Goal: Information Seeking & Learning: Learn about a topic

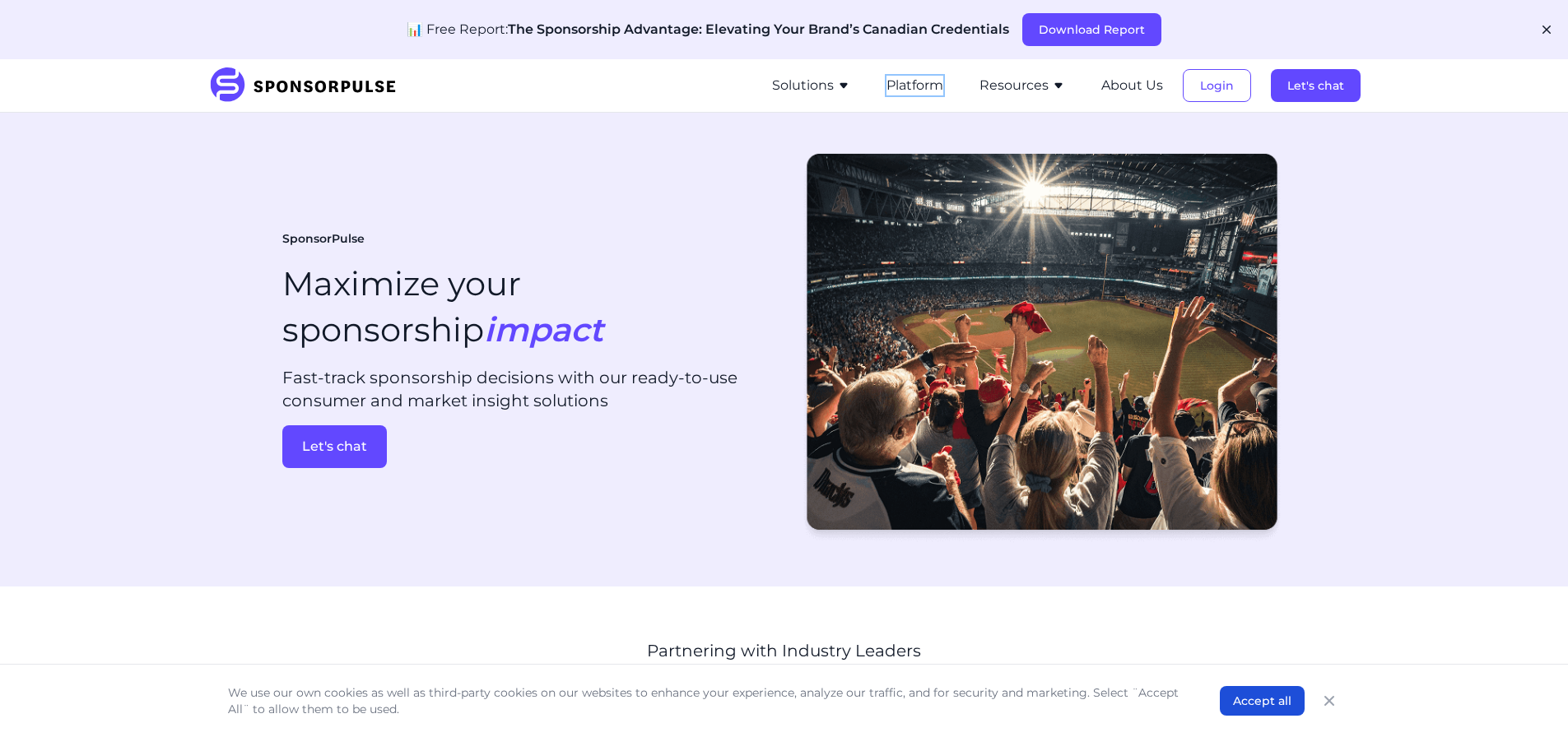
click at [920, 79] on button "Platform" at bounding box center [914, 85] width 57 height 20
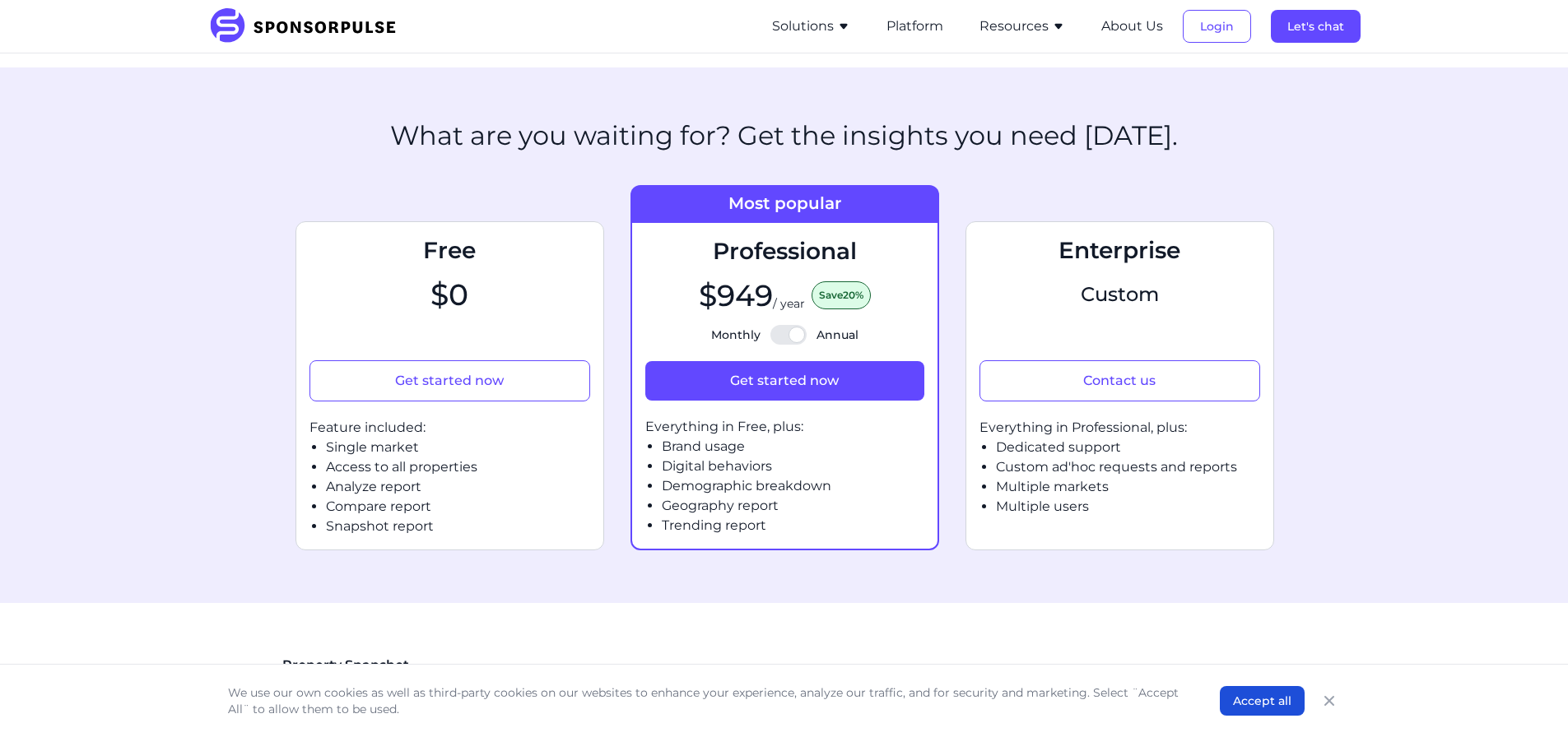
scroll to position [658, 0]
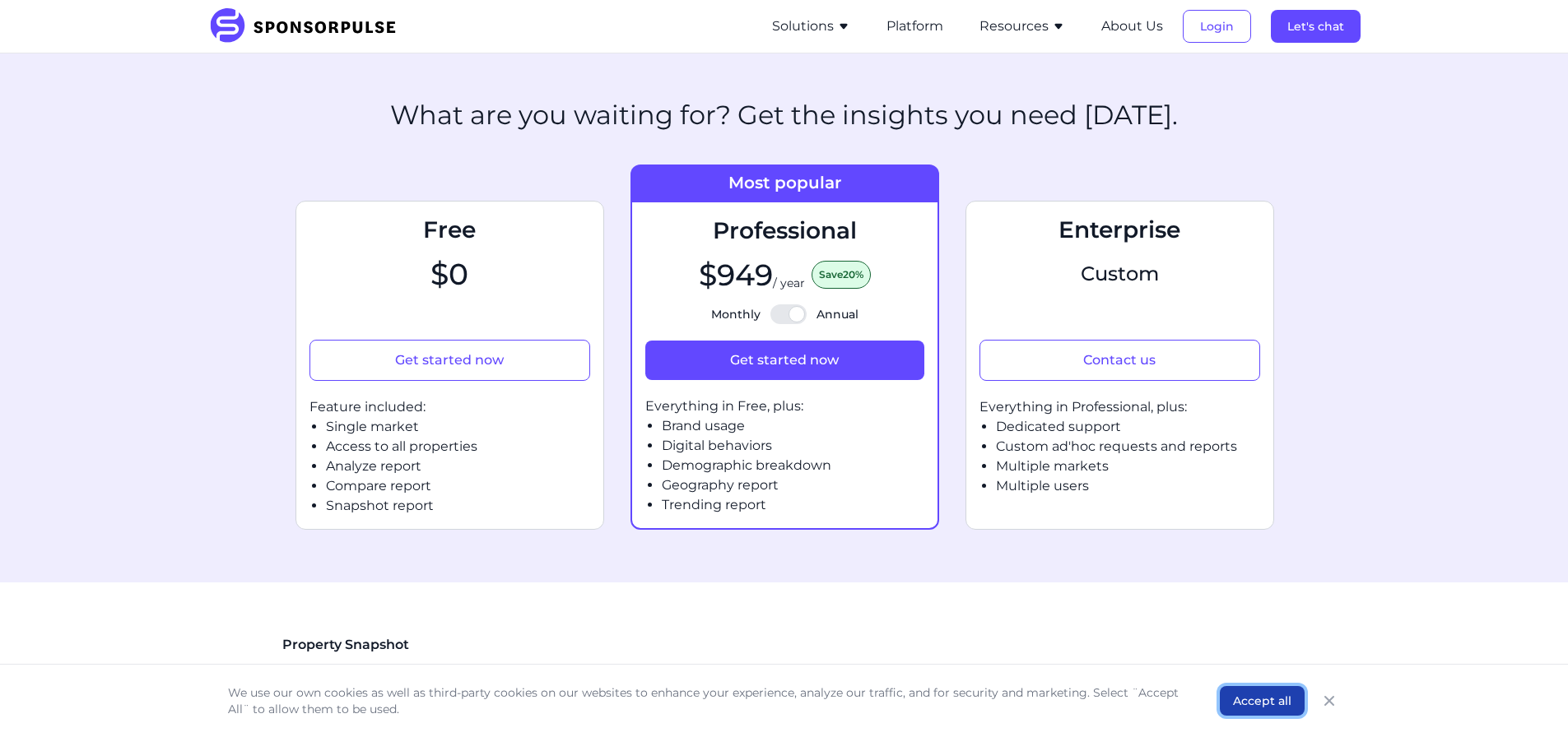
click at [1291, 701] on button "Accept all" at bounding box center [1262, 701] width 84 height 30
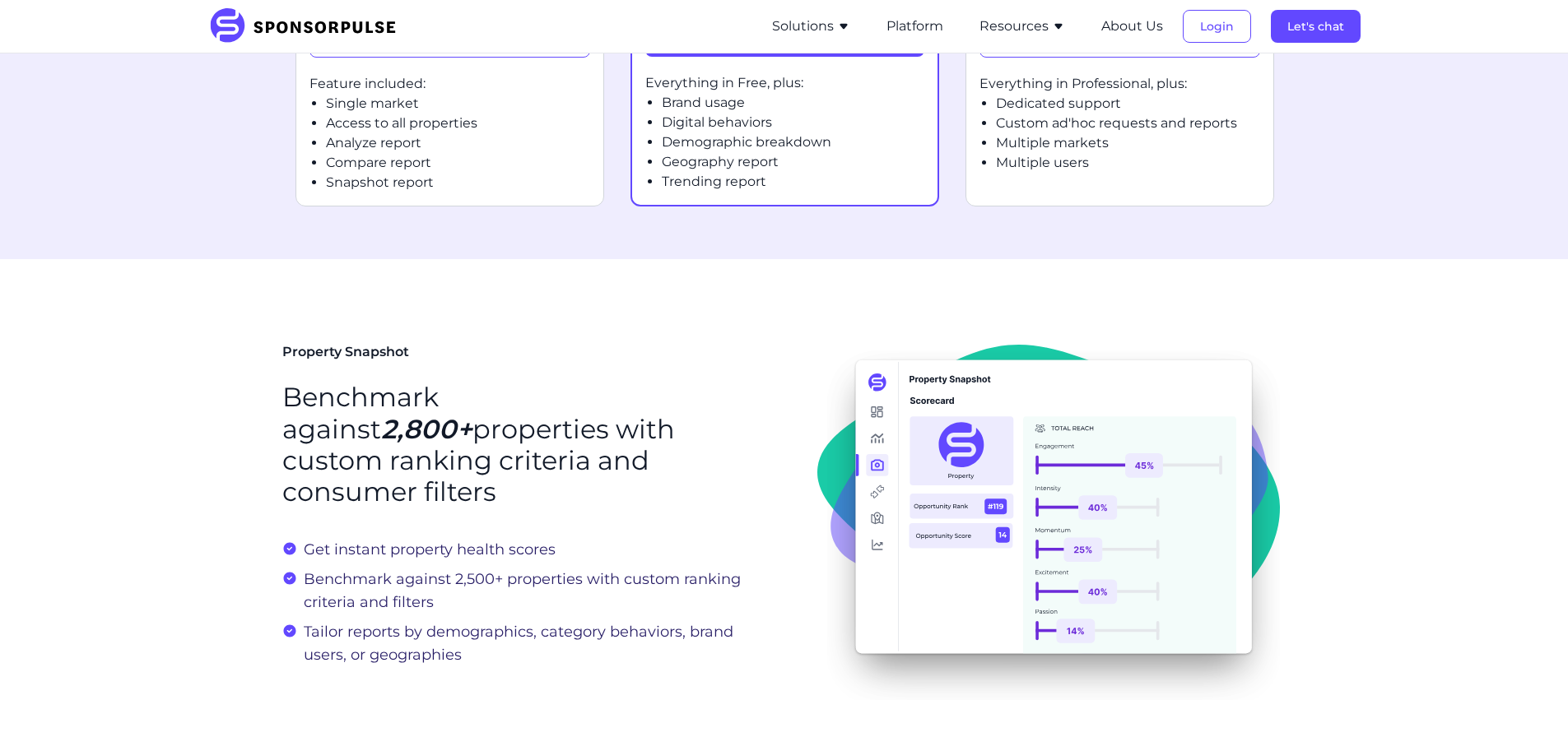
scroll to position [1070, 0]
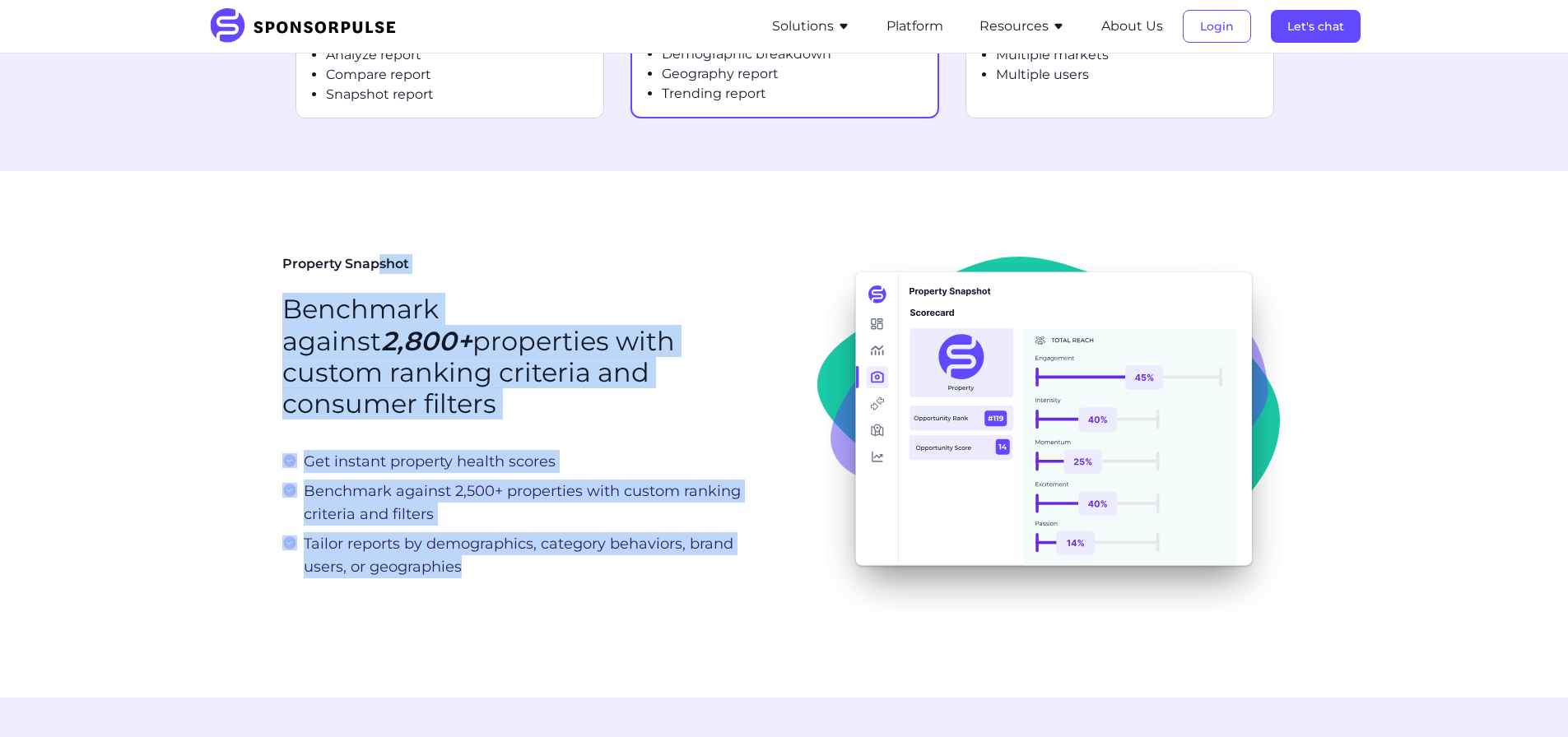
drag, startPoint x: 388, startPoint y: 253, endPoint x: 563, endPoint y: 566, distance: 358.6
click at [563, 566] on div "Property Snapshot Benchmark against 2,800+ properties with custom ranking crite…" at bounding box center [784, 435] width 1004 height 422
click at [565, 566] on div "Get instant property health scores Benchmark against 2,500+ properties with cus…" at bounding box center [520, 521] width 475 height 135
click at [564, 556] on span "Tailor reports by demographics, category behaviors, brand users, or geographies" at bounding box center [531, 556] width 455 height 46
drag, startPoint x: 560, startPoint y: 548, endPoint x: 287, endPoint y: 234, distance: 416.1
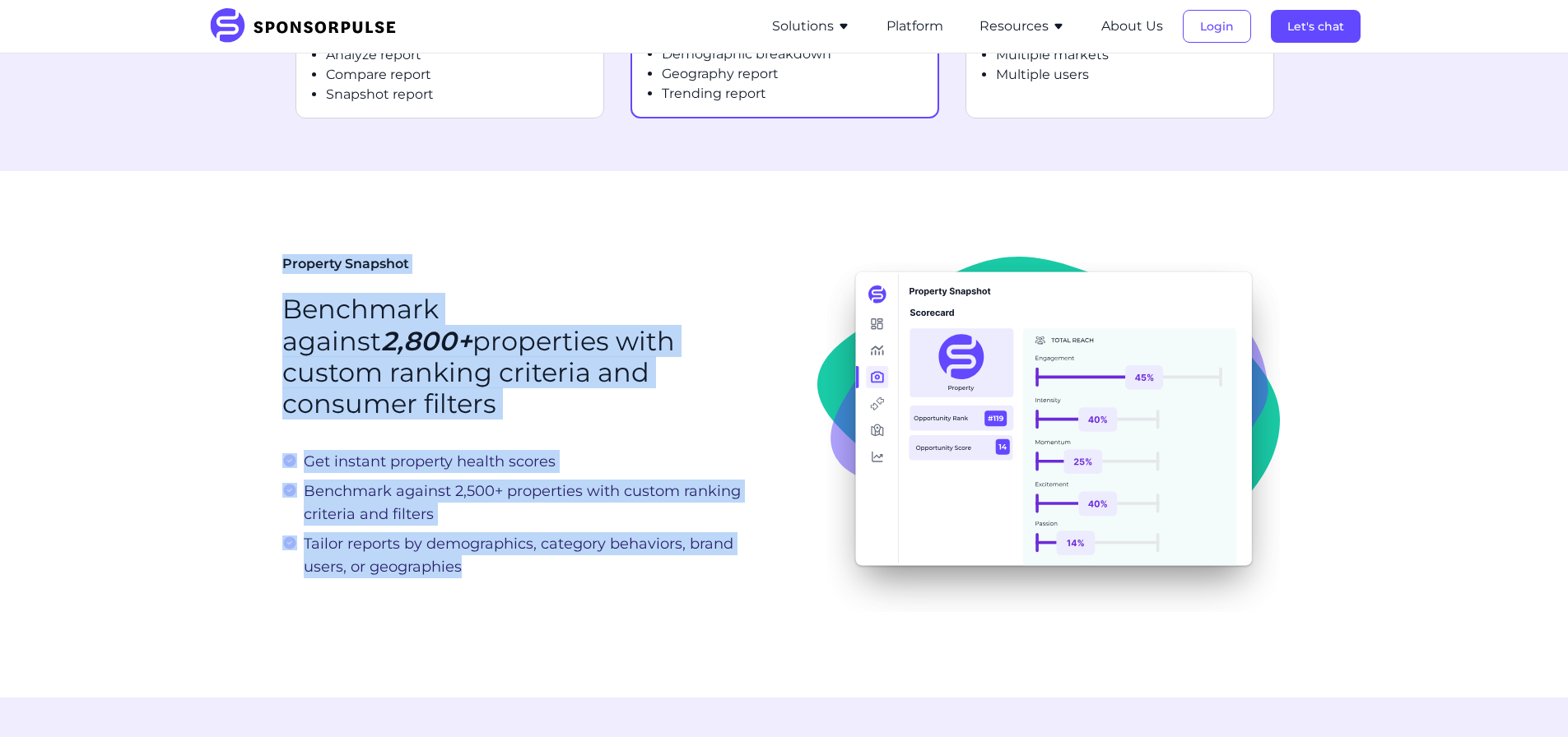
click at [287, 234] on section "Property Snapshot Benchmark against 2,800+ properties with custom ranking crite…" at bounding box center [784, 435] width 1568 height 527
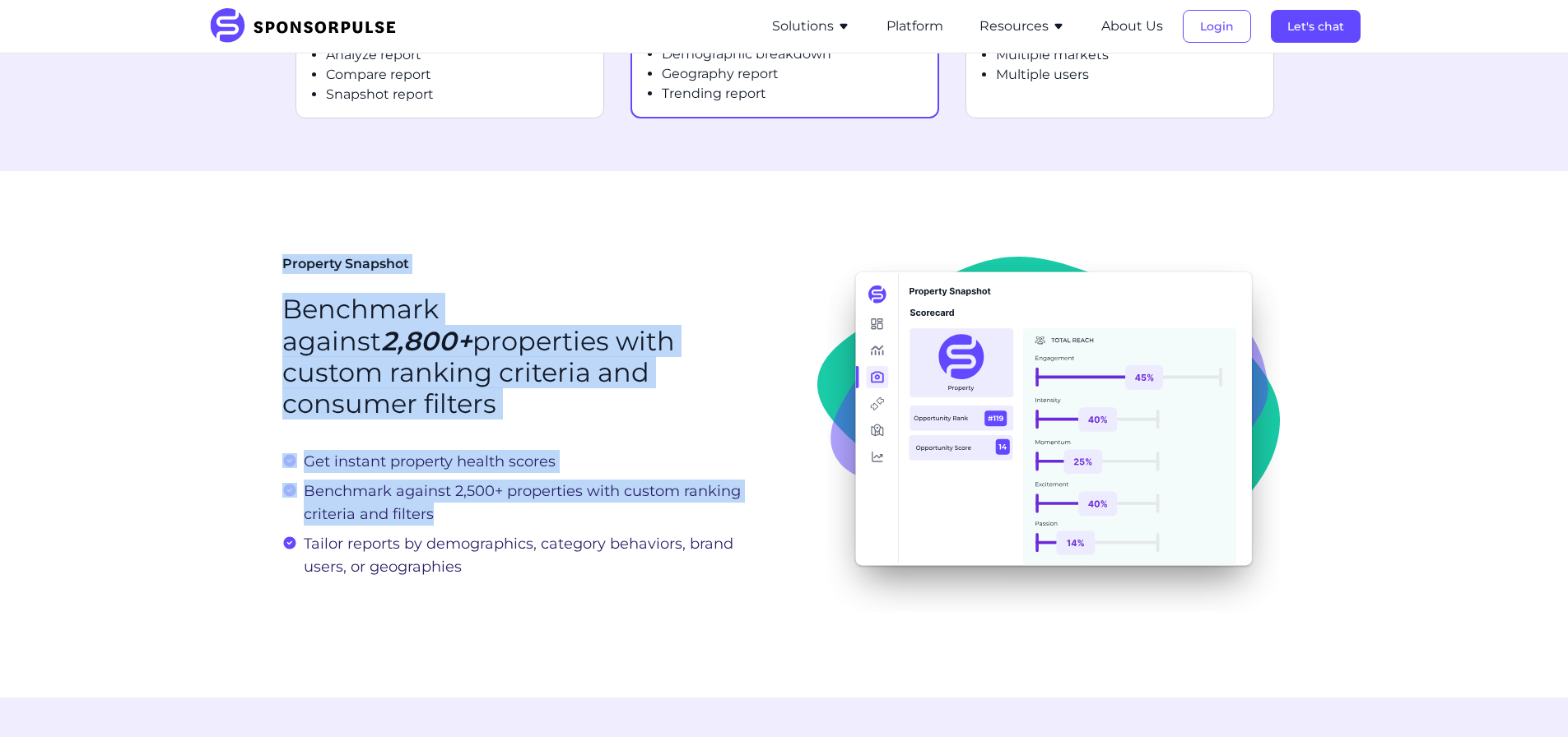
drag, startPoint x: 274, startPoint y: 236, endPoint x: 591, endPoint y: 502, distance: 413.8
click at [591, 502] on section "Property Snapshot Benchmark against 2,800+ properties with custom ranking crite…" at bounding box center [784, 435] width 1568 height 527
click at [591, 502] on span "Benchmark against 2,500+ properties with custom ranking criteria and filters" at bounding box center [531, 503] width 455 height 46
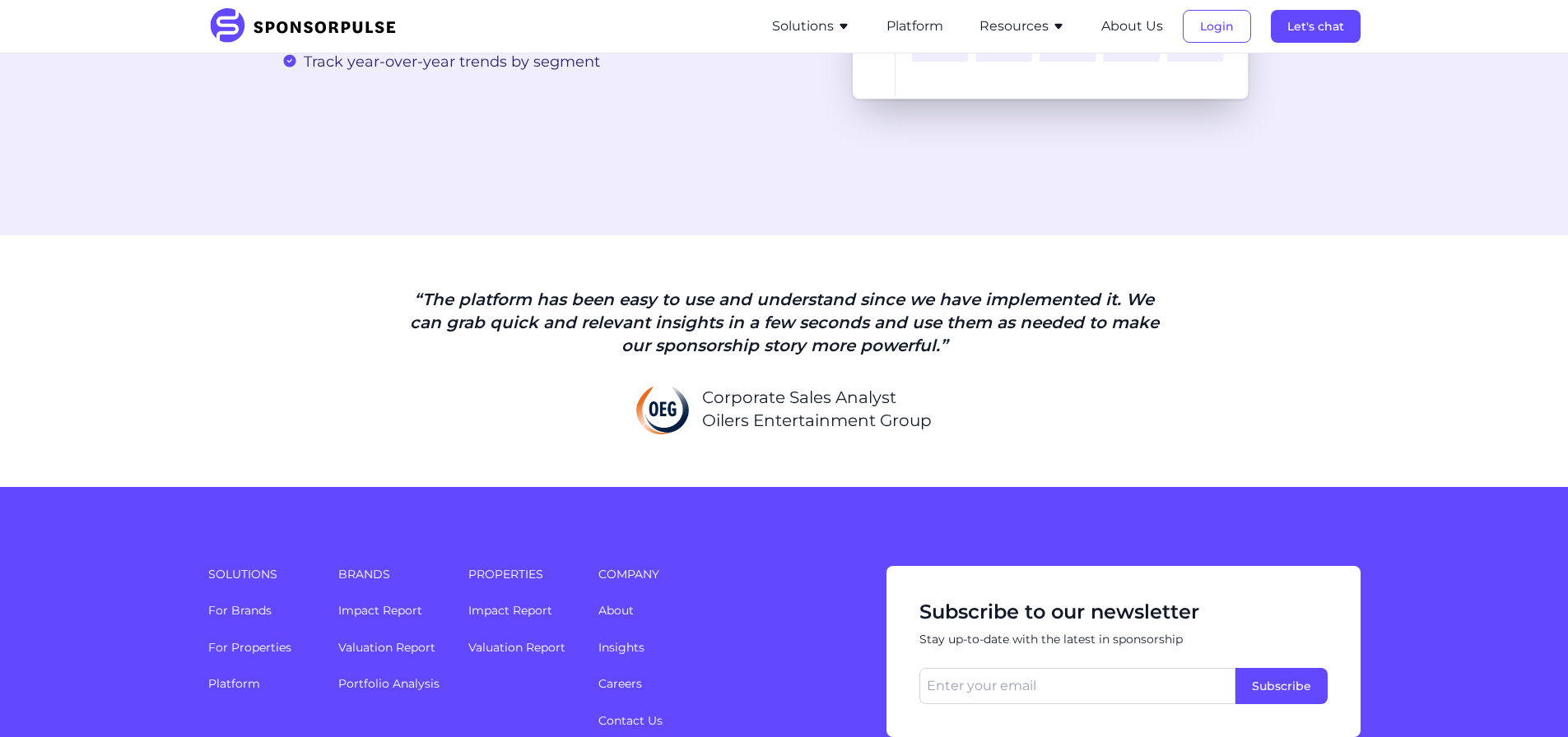
scroll to position [3620, 0]
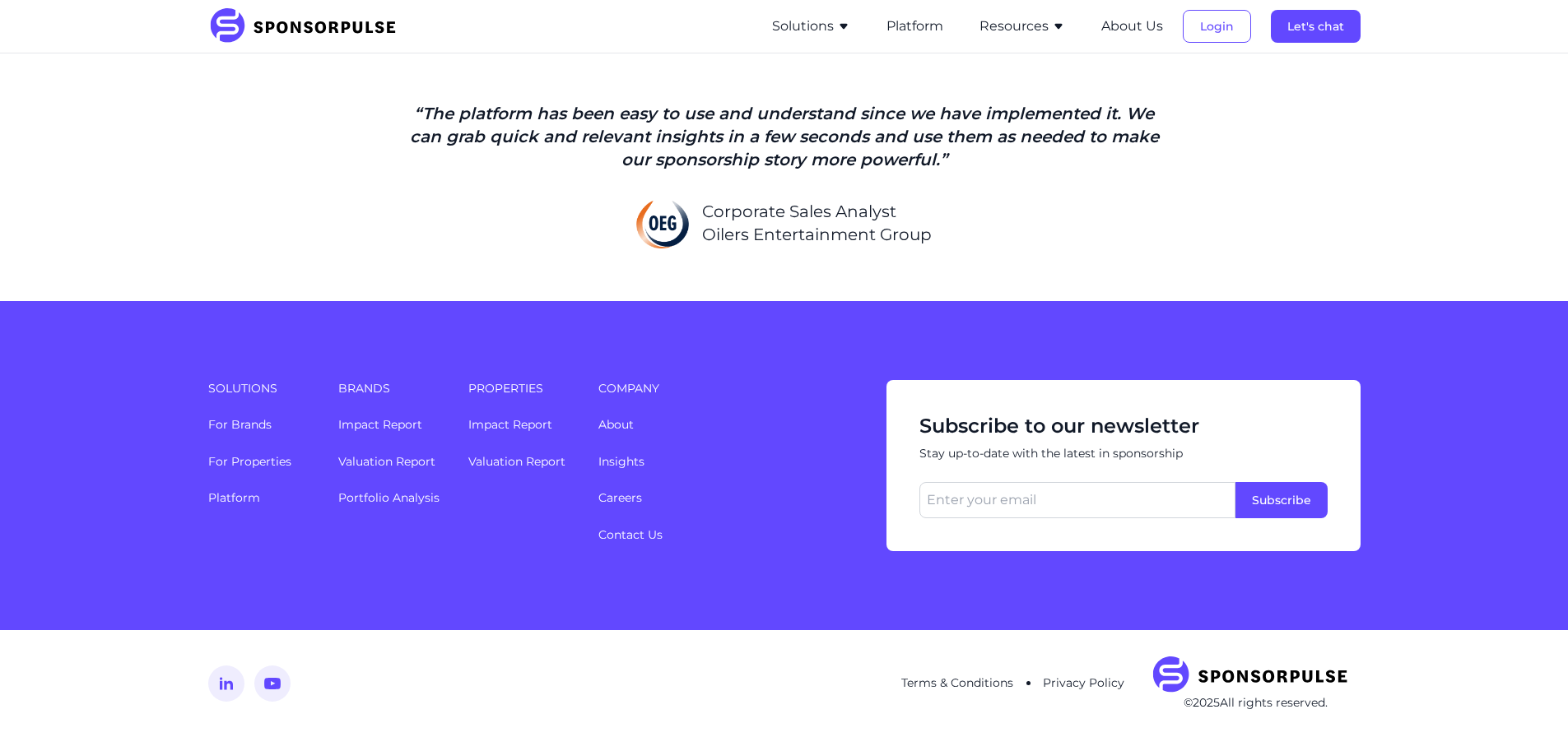
click at [819, 26] on button "Solutions" at bounding box center [811, 26] width 78 height 20
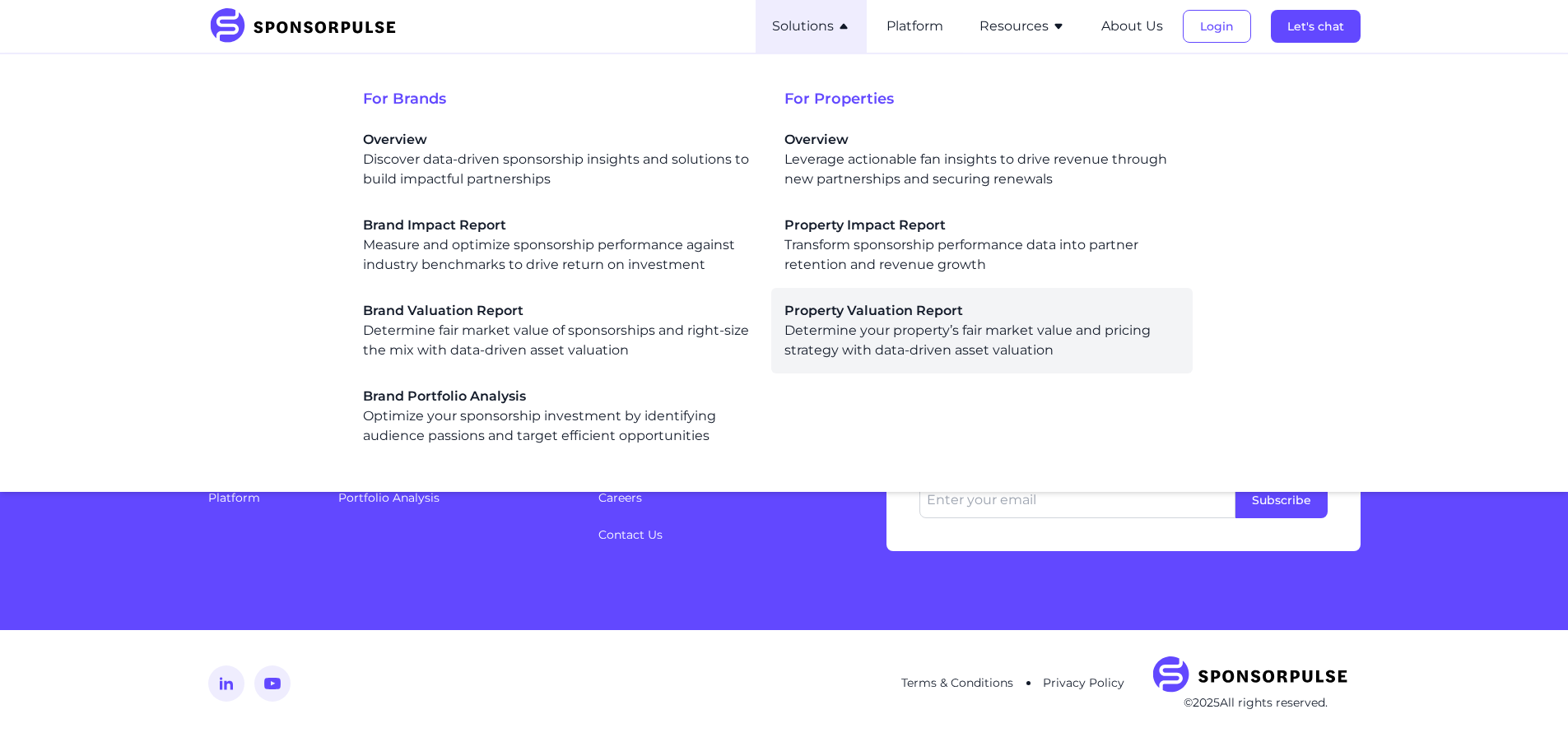
click at [905, 350] on div "Property Valuation Report Determine your property’s fair market value and prici…" at bounding box center [982, 331] width 395 height 60
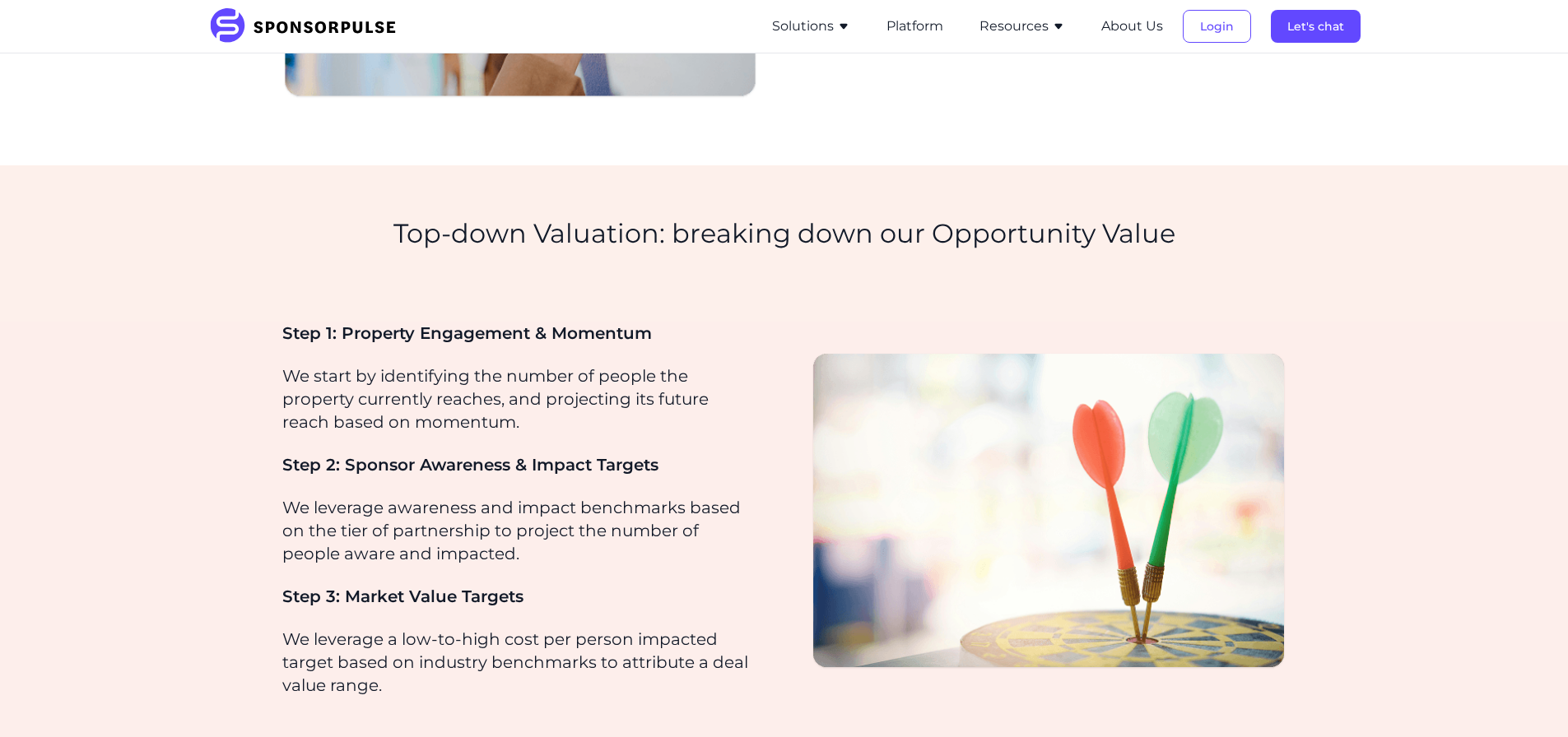
scroll to position [823, 0]
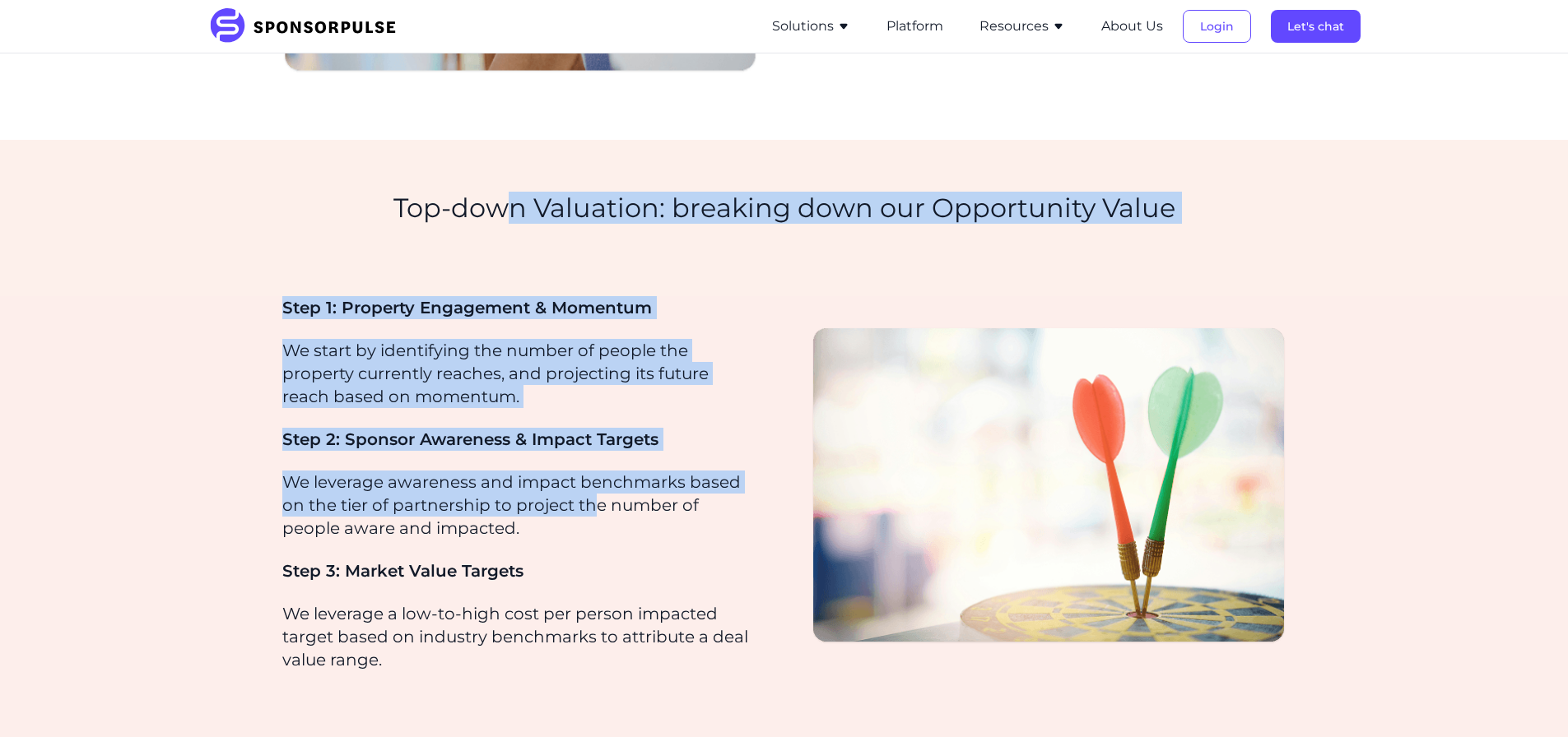
drag, startPoint x: 512, startPoint y: 277, endPoint x: 601, endPoint y: 495, distance: 235.5
click at [601, 495] on div "Valuation Reports for Properties Know your worth: From total property value to …" at bounding box center [784, 682] width 1568 height 2902
click at [601, 495] on p "We leverage awareness and impact benchmarks based on the tier of partnership to…" at bounding box center [520, 504] width 475 height 69
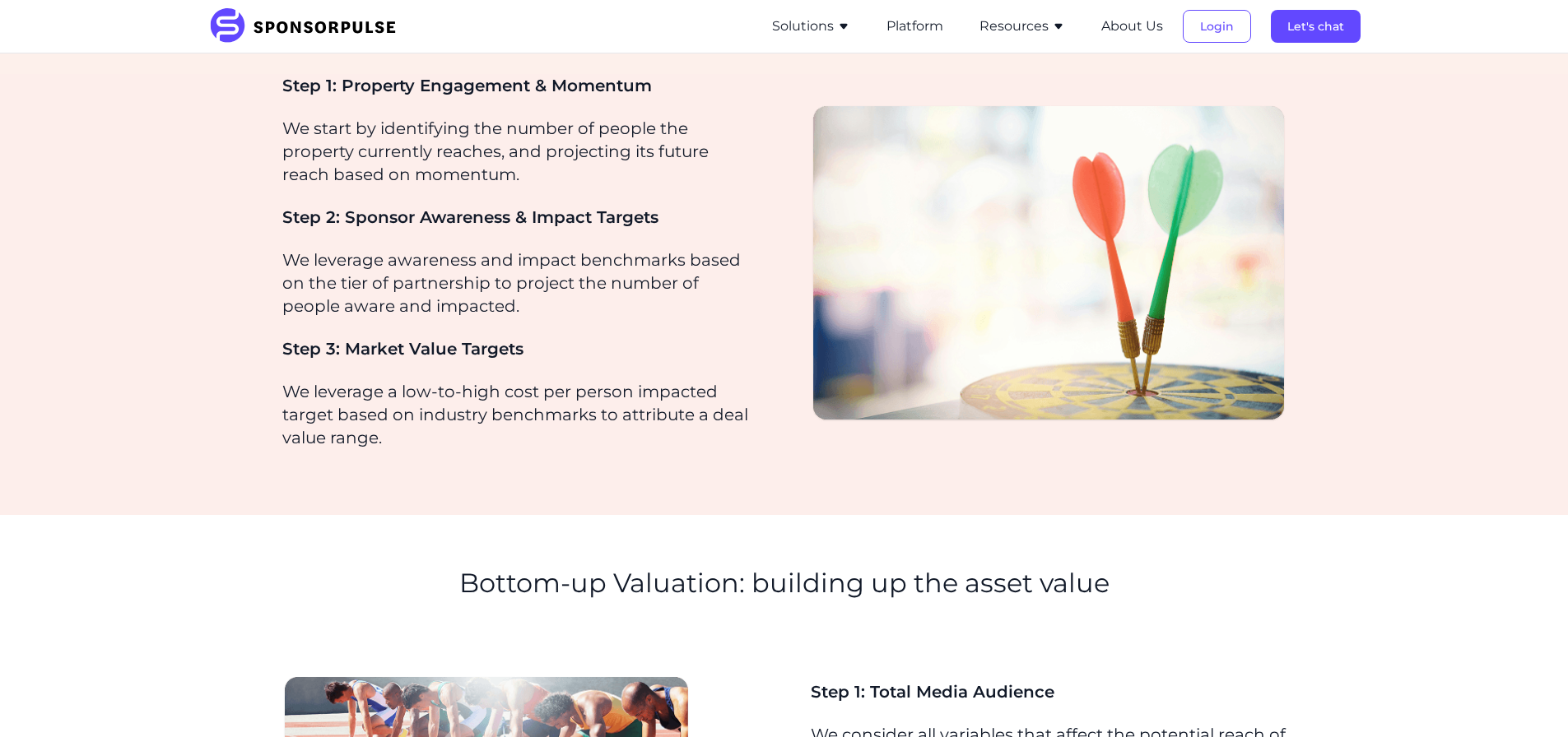
scroll to position [1070, 0]
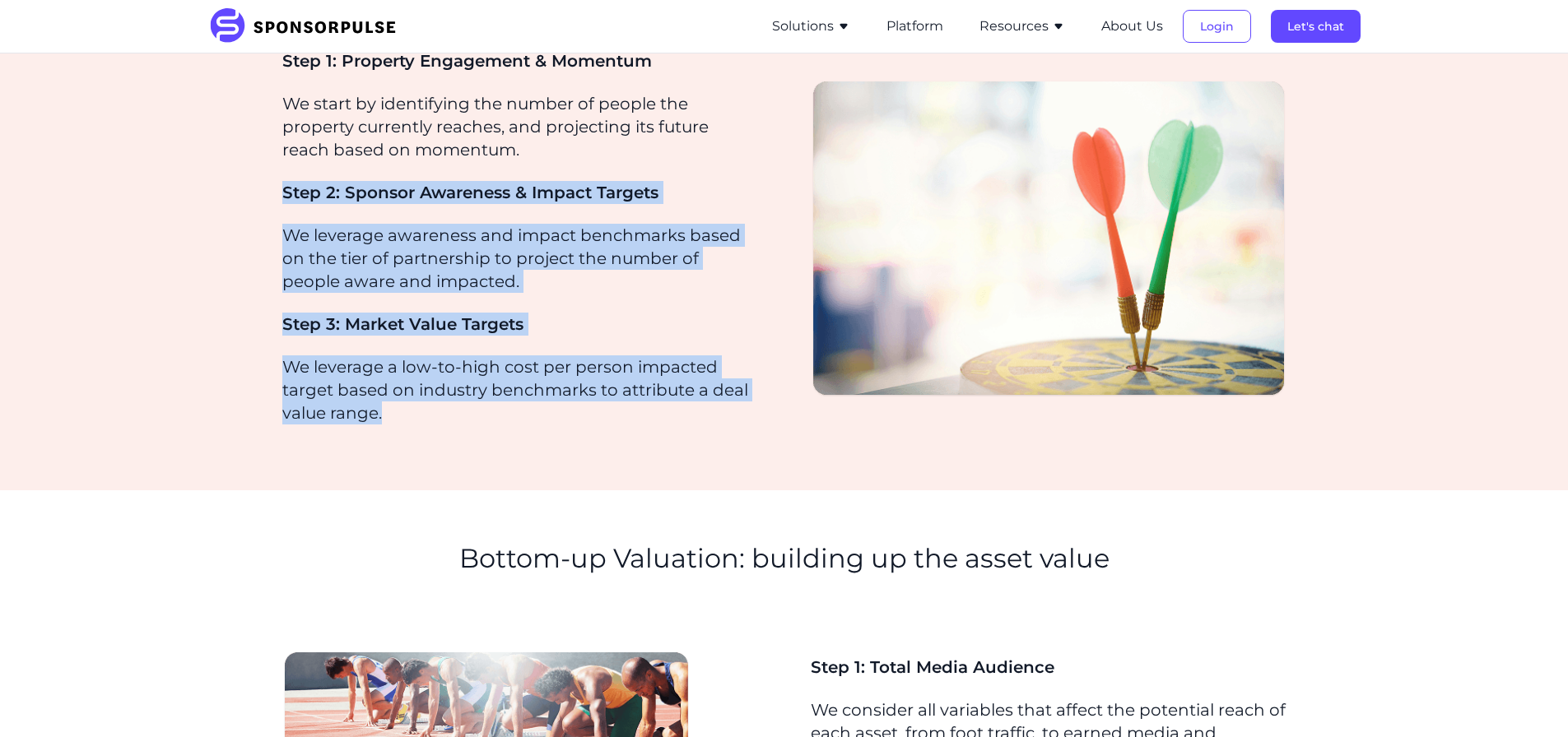
drag, startPoint x: 621, startPoint y: 157, endPoint x: 635, endPoint y: 426, distance: 269.4
click at [635, 426] on div "Step 1: Property Engagement & Momentum We start by identifying the number of pe…" at bounding box center [520, 243] width 475 height 388
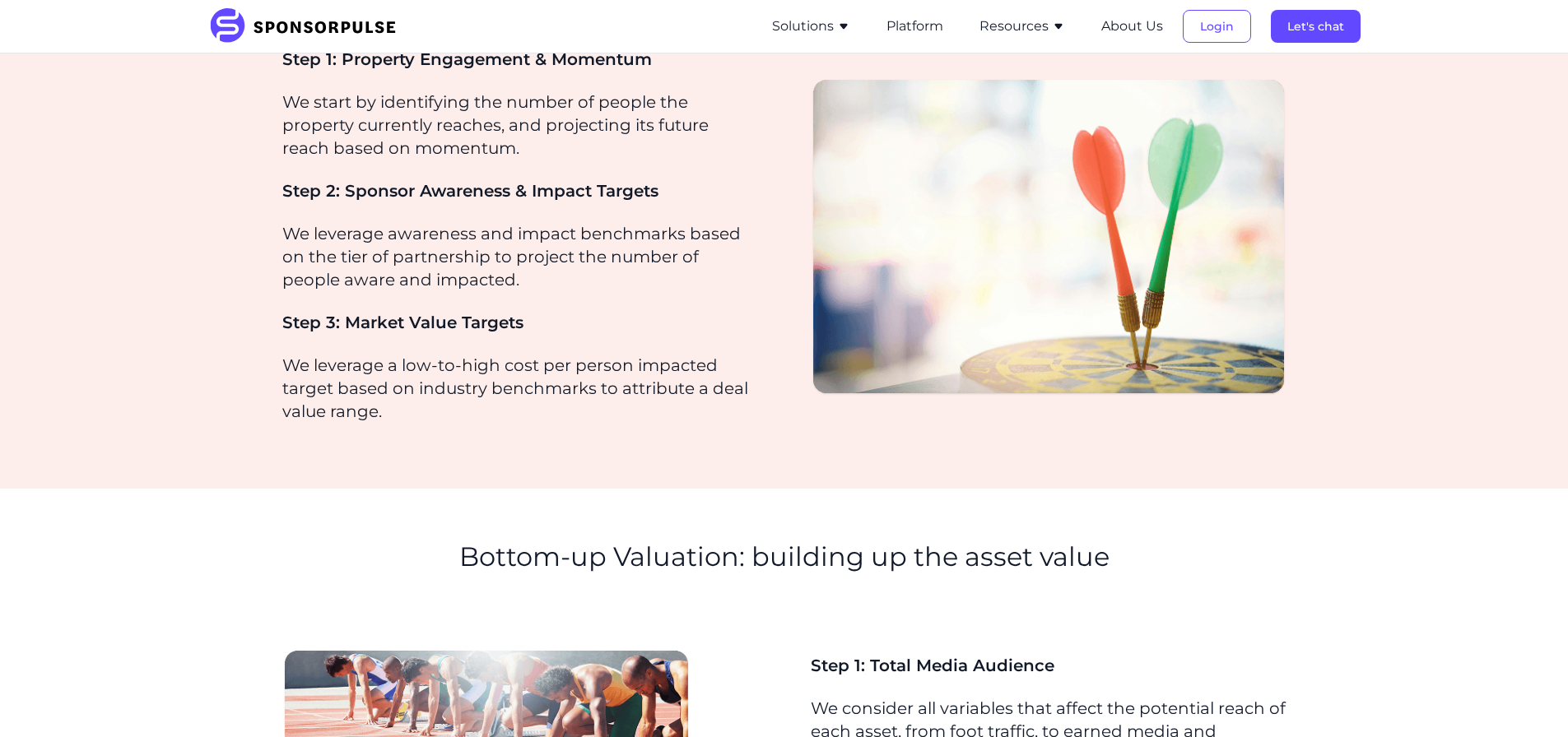
scroll to position [1399, 0]
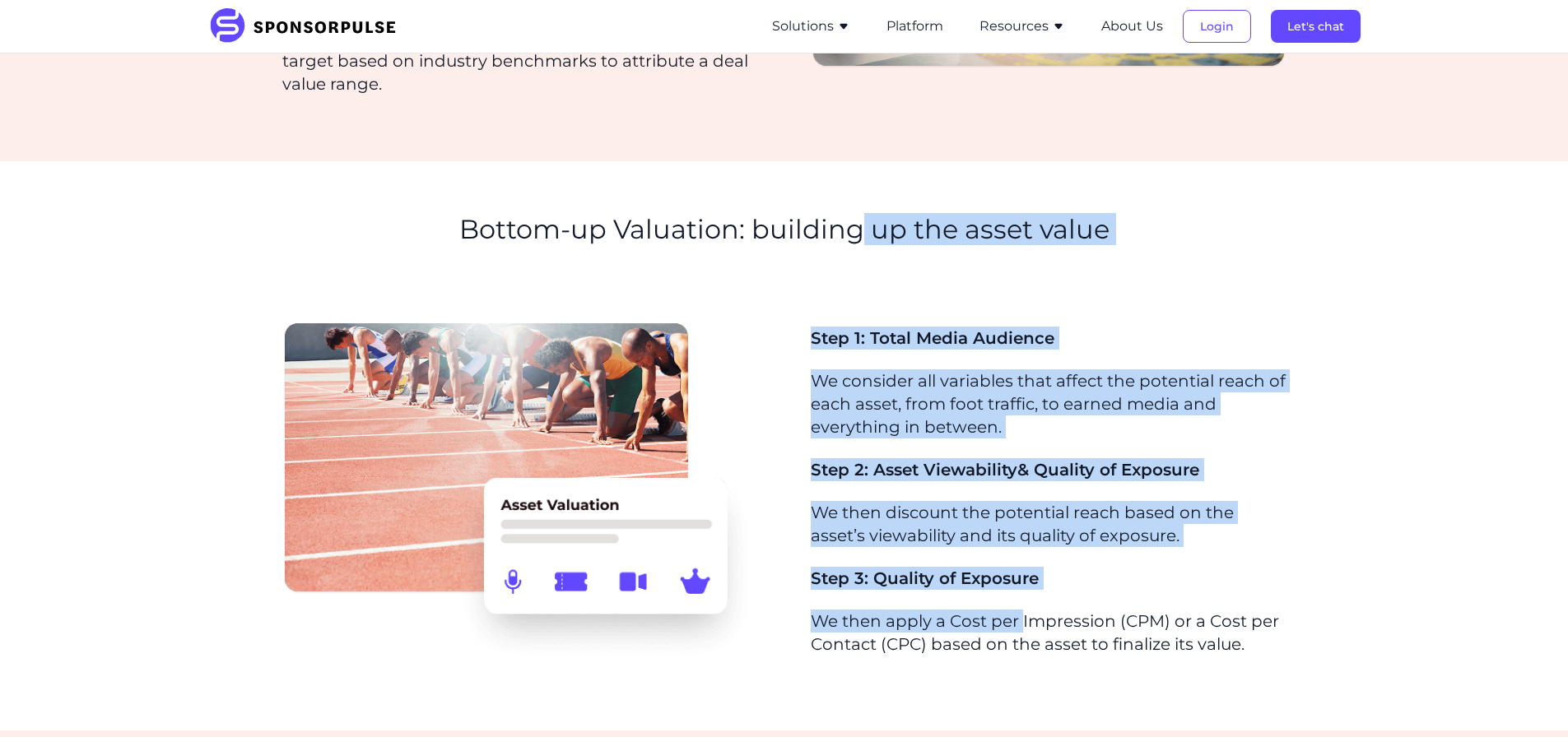
drag, startPoint x: 861, startPoint y: 295, endPoint x: 1026, endPoint y: 608, distance: 353.8
click at [1026, 608] on div "Valuation Reports for Properties Know your worth: From total property value to …" at bounding box center [784, 105] width 1568 height 2902
click at [1026, 608] on div "Step 1: Total Media Audience We consider all variables that affect the potentia…" at bounding box center [1049, 491] width 475 height 329
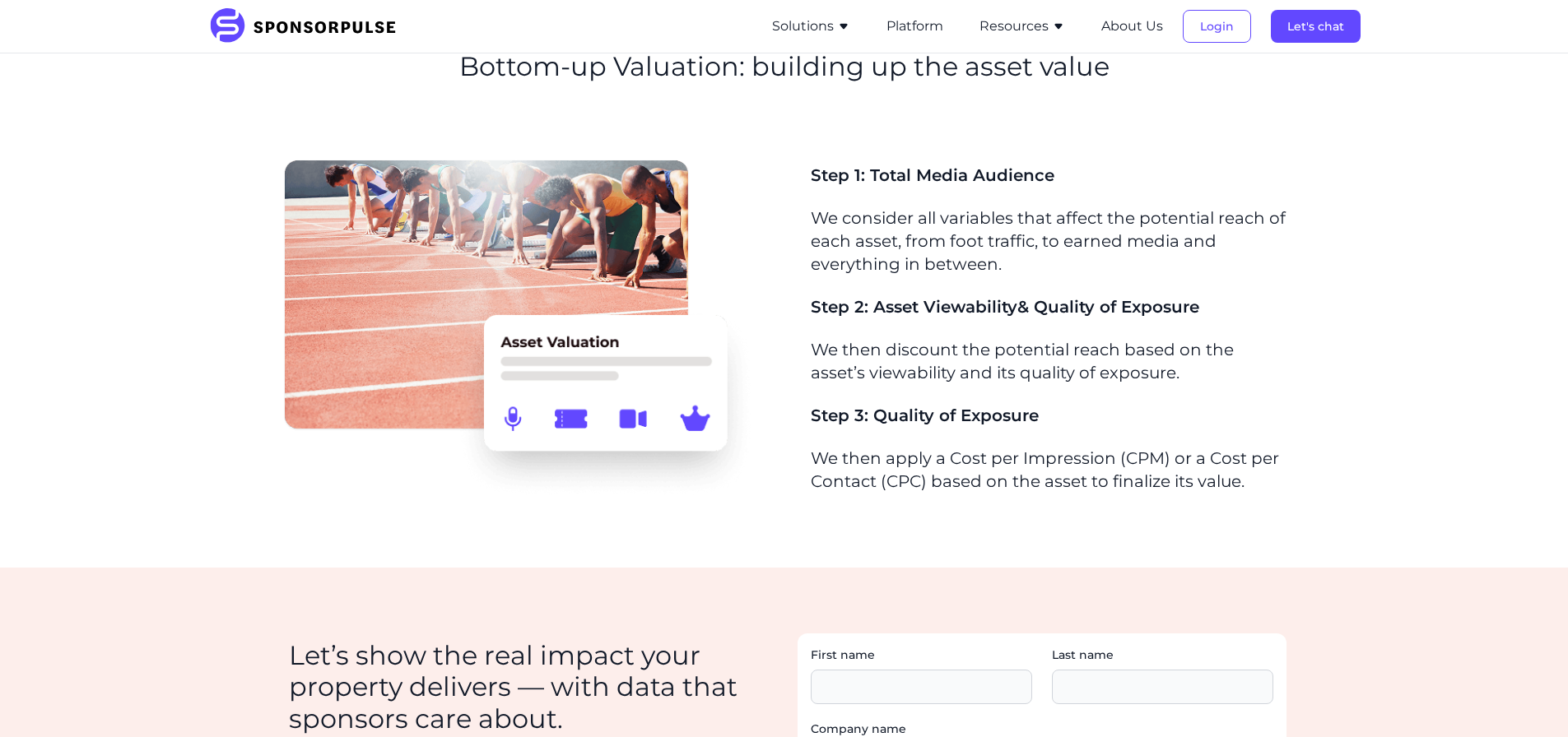
scroll to position [1563, 0]
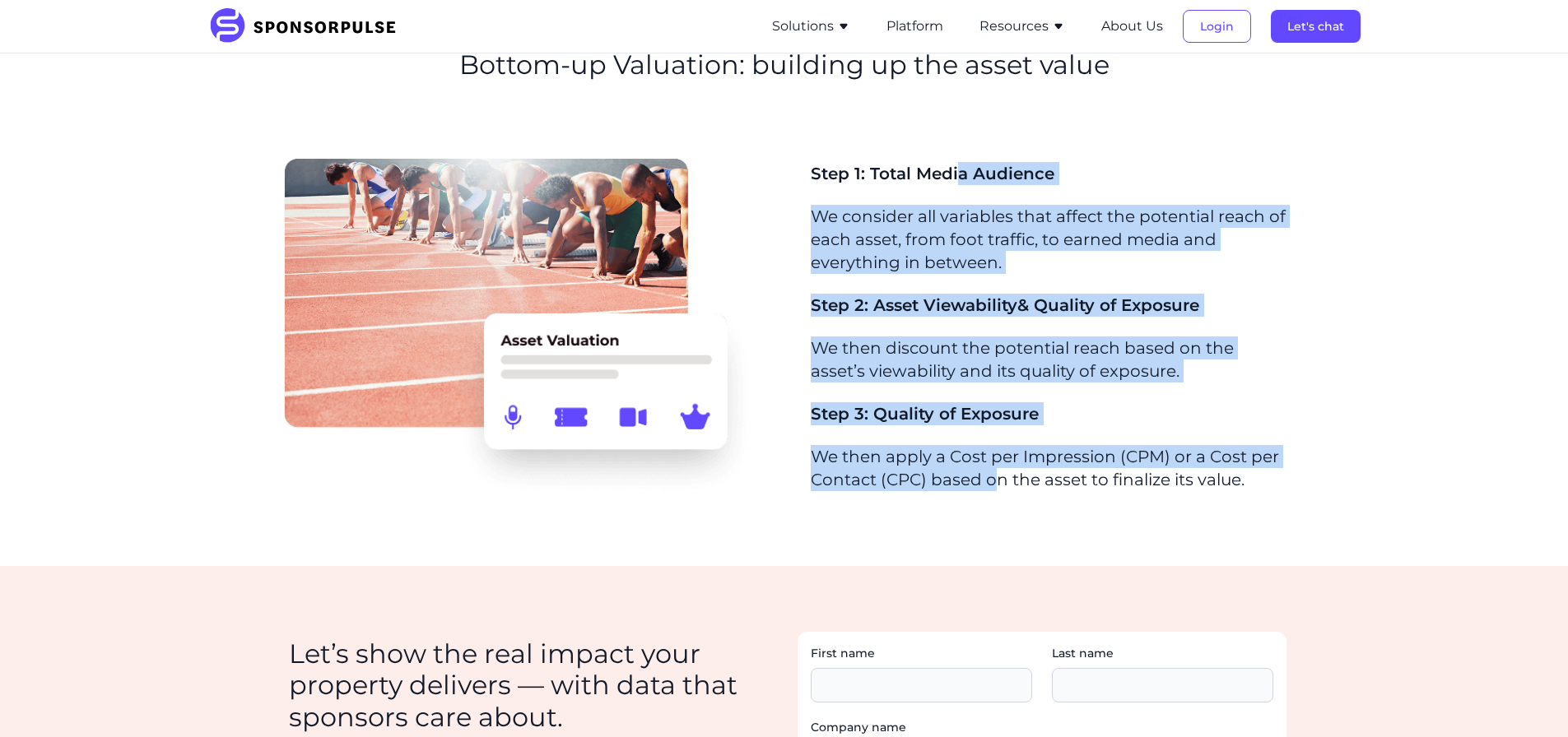
drag, startPoint x: 963, startPoint y: 189, endPoint x: 996, endPoint y: 505, distance: 317.7
click at [996, 505] on div "Step 1: Total Media Audience We consider all variables that affect the potentia…" at bounding box center [784, 334] width 1004 height 359
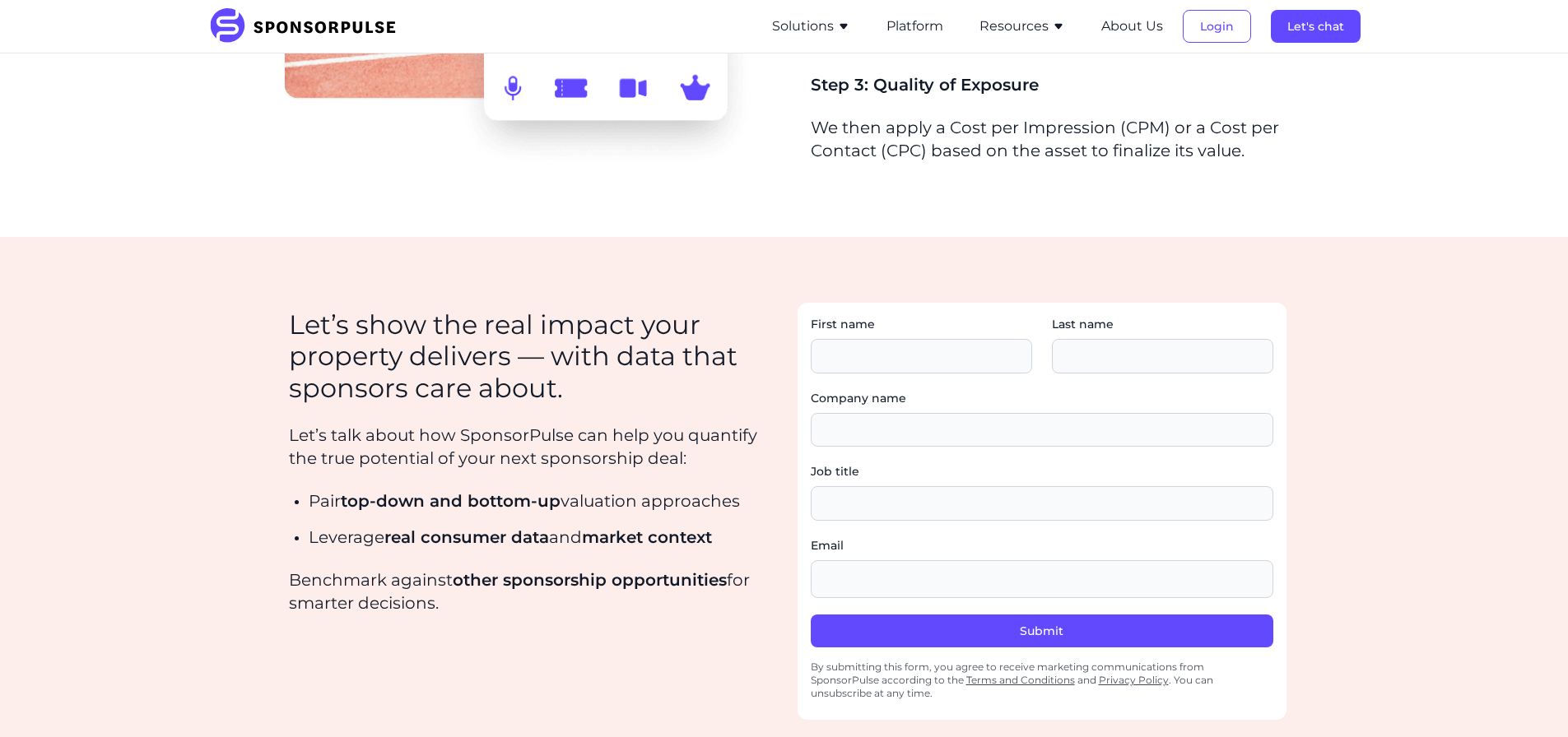
scroll to position [2140, 0]
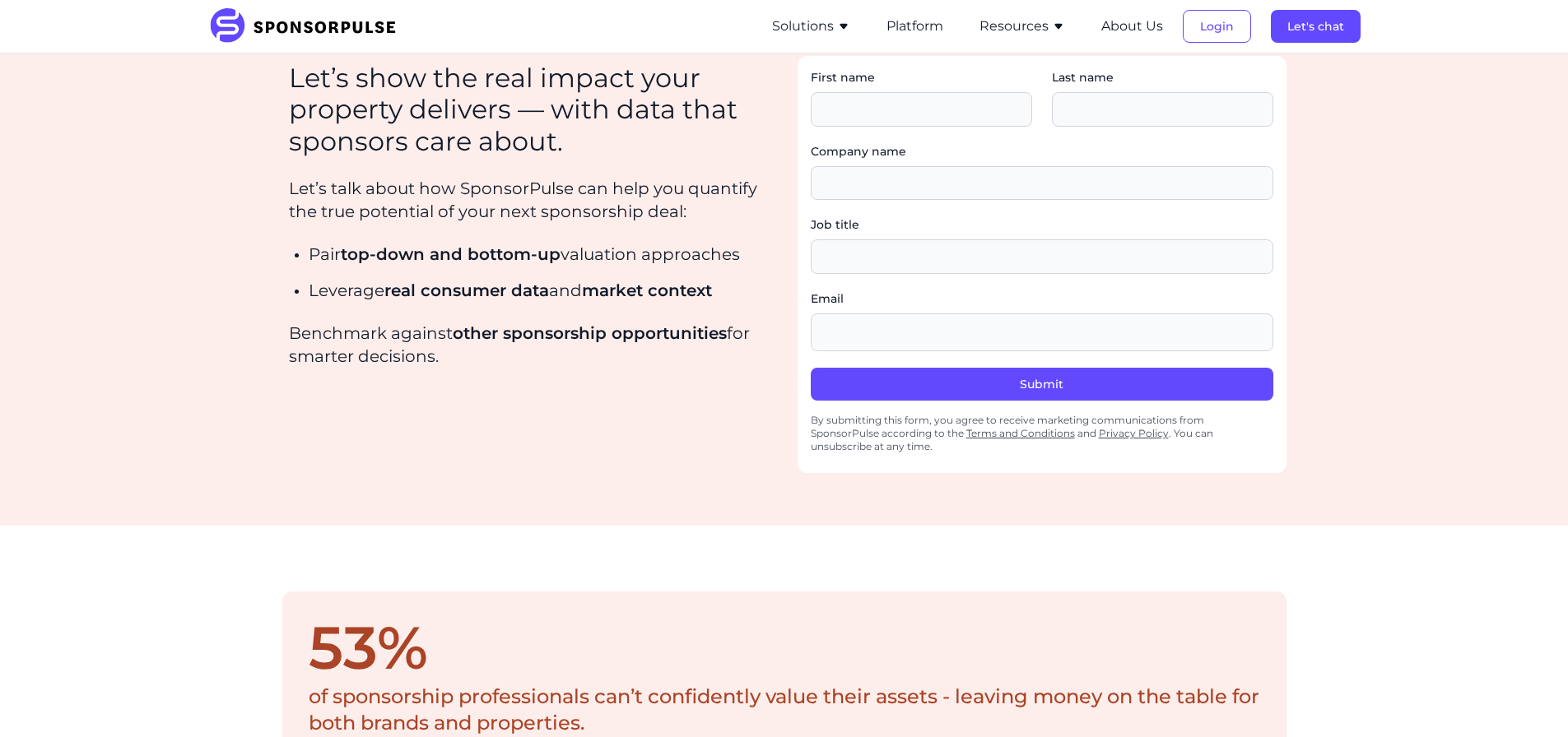
click at [840, 26] on icon "button" at bounding box center [844, 26] width 13 height 13
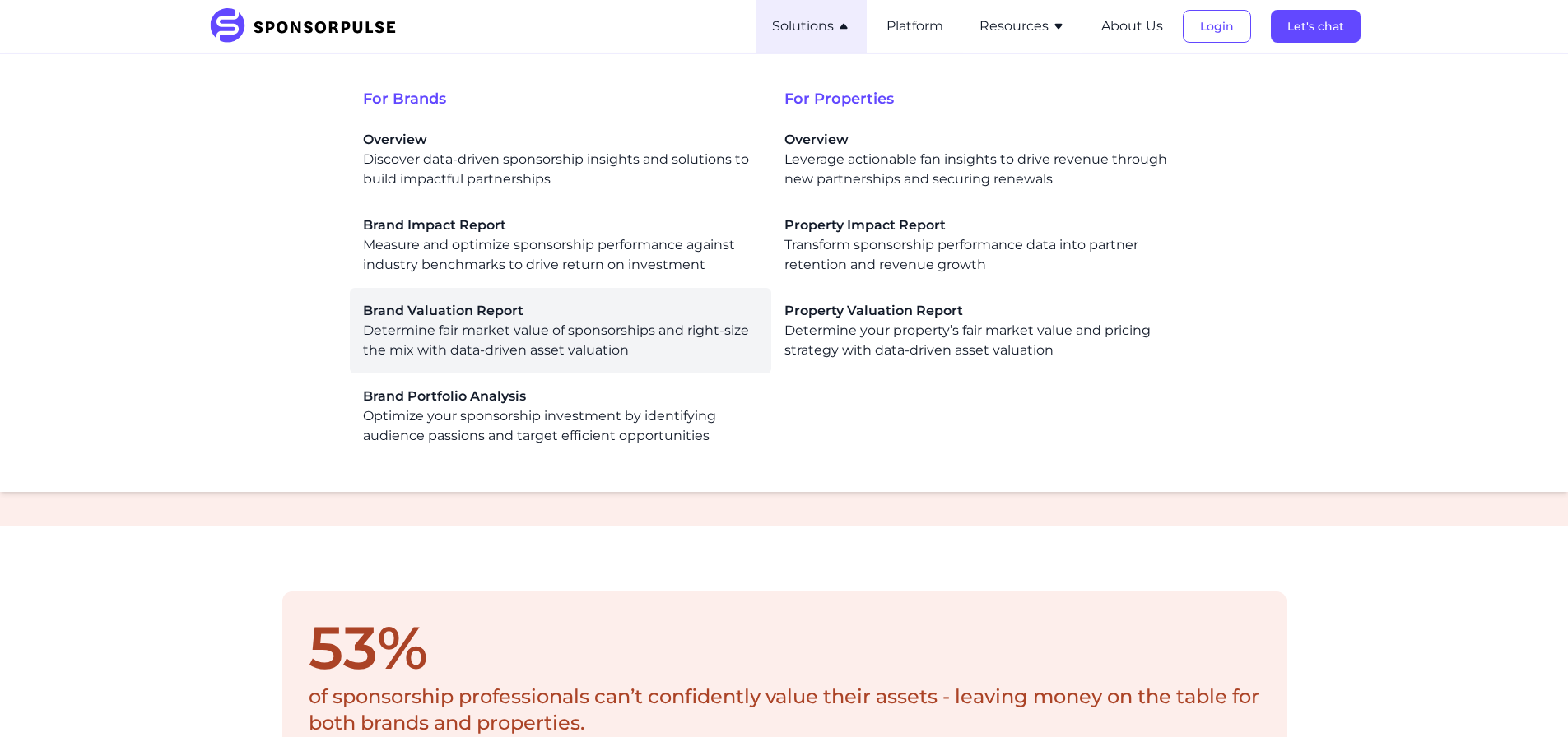
click at [641, 348] on div "Brand Valuation Report Determine fair market value of sponsorships and right-si…" at bounding box center [560, 331] width 395 height 60
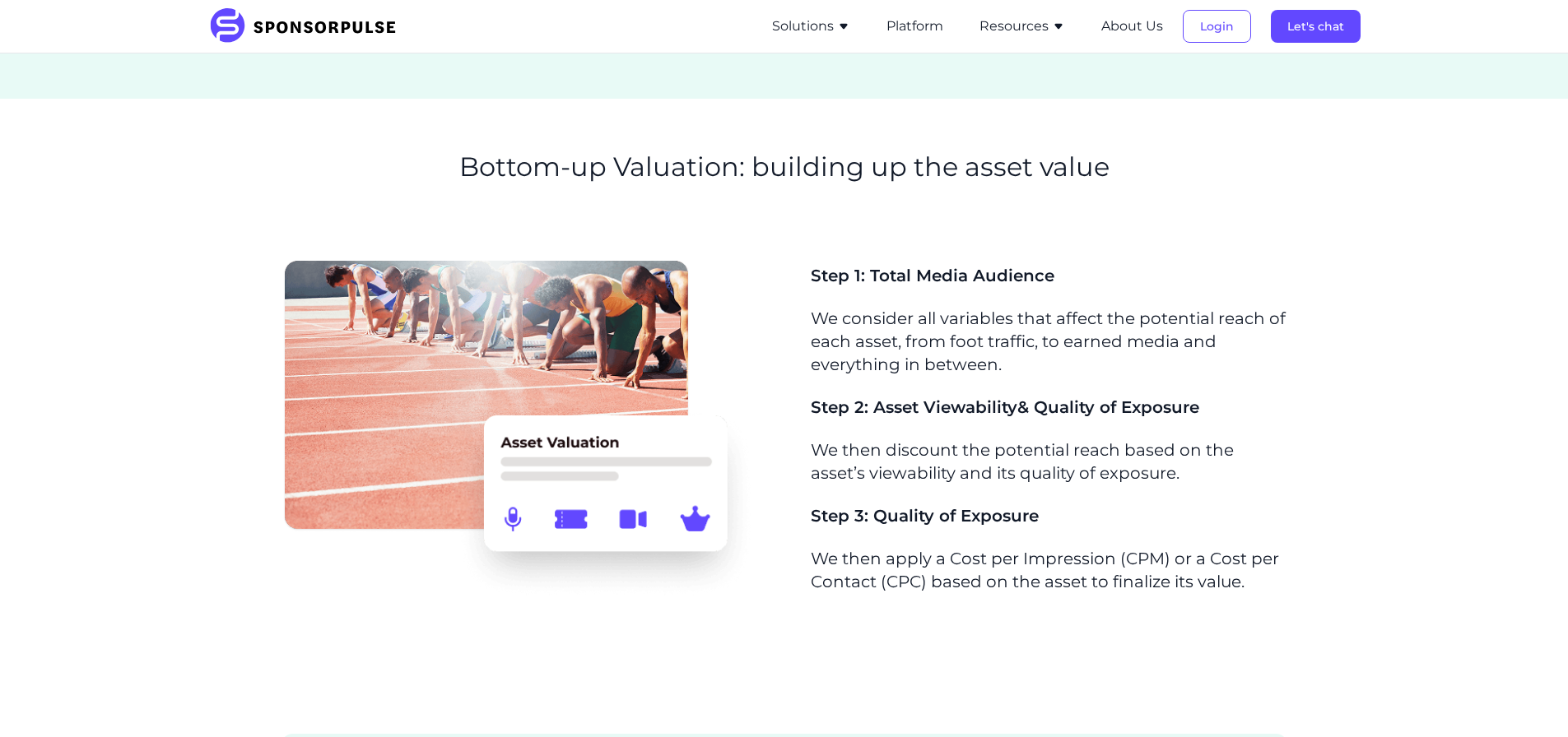
scroll to position [1563, 0]
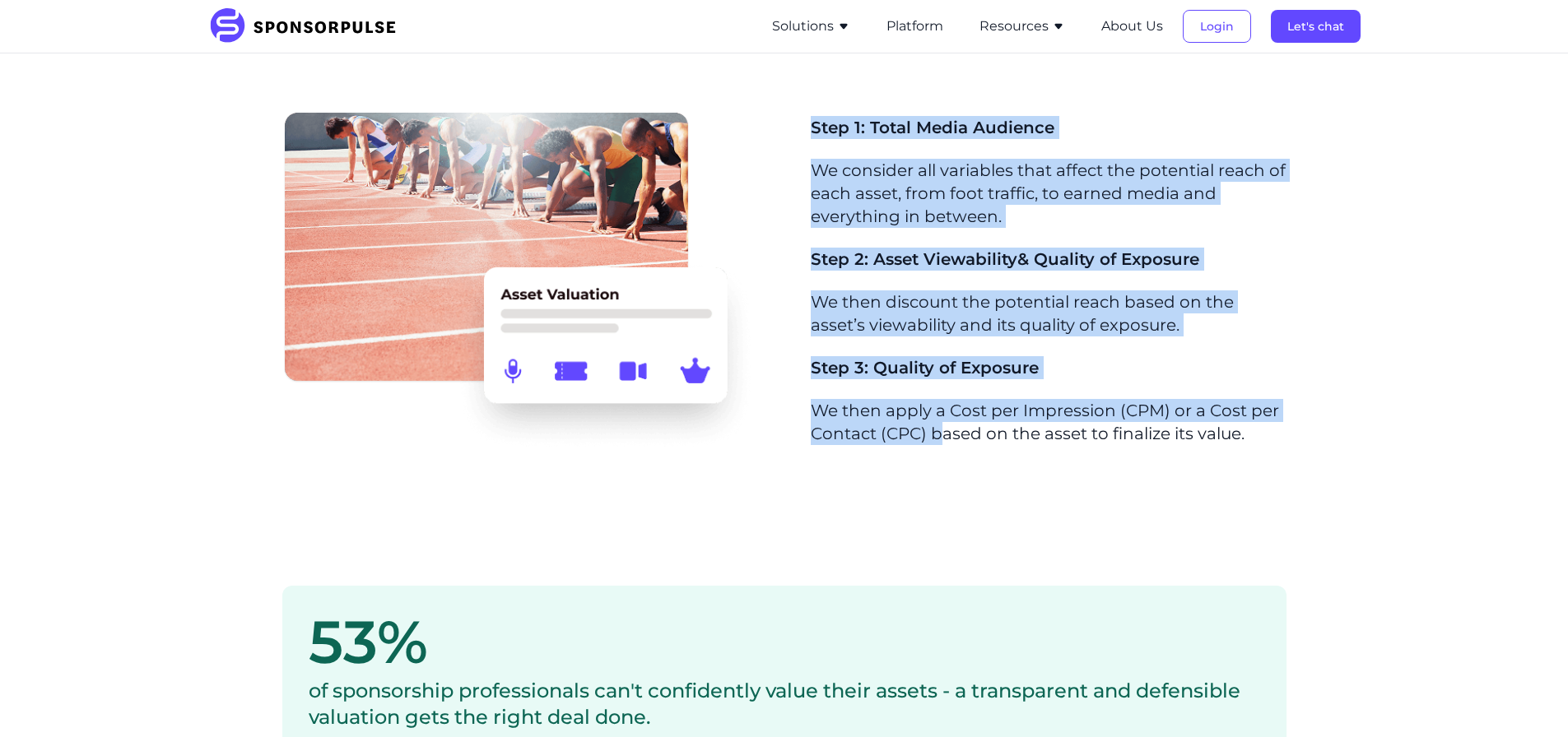
drag, startPoint x: 821, startPoint y: 118, endPoint x: 948, endPoint y: 461, distance: 365.8
click at [948, 461] on div "Step 1: Total Media Audience We consider all variables that affect the potentia…" at bounding box center [784, 287] width 1004 height 359
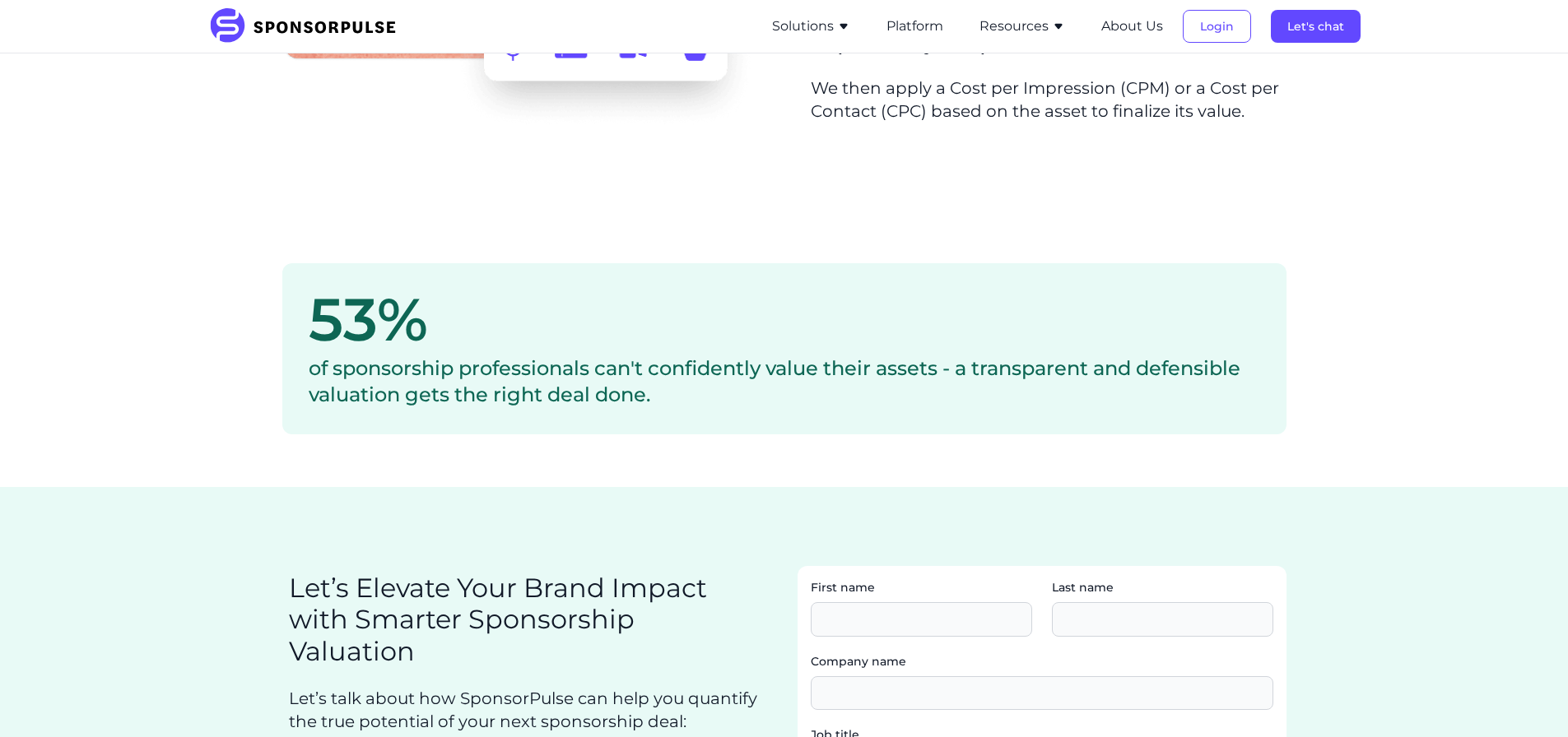
scroll to position [1893, 0]
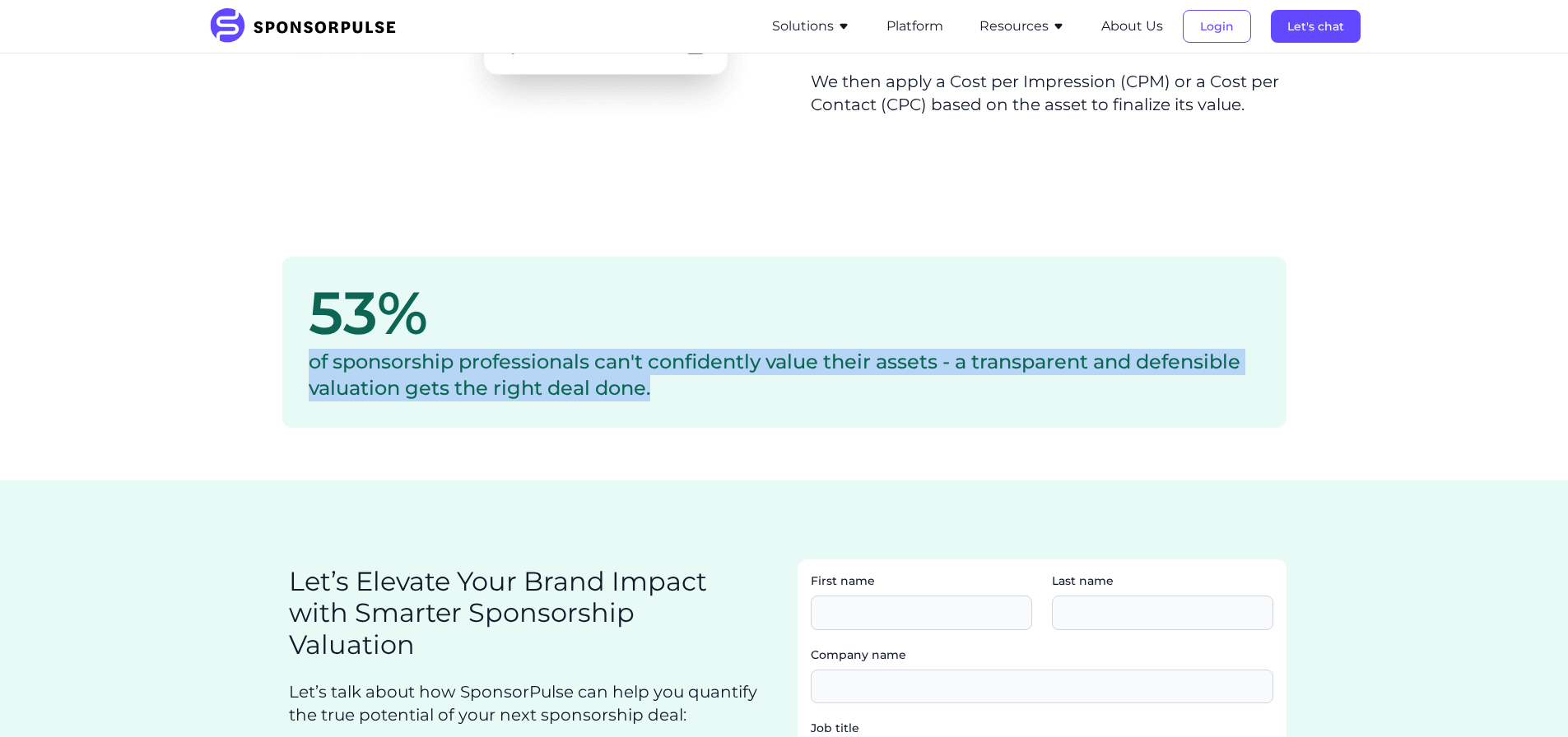
drag, startPoint x: 634, startPoint y: 276, endPoint x: 766, endPoint y: 383, distance: 169.9
click at [766, 383] on div "53% of sponsorship professionals can't confidently value their assets - a trans…" at bounding box center [784, 342] width 1004 height 171
click at [766, 383] on div "of sponsorship professionals can't confidently value their assets - a transpare…" at bounding box center [784, 375] width 952 height 53
drag, startPoint x: 759, startPoint y: 393, endPoint x: 295, endPoint y: 270, distance: 480.0
click at [295, 270] on div "53% of sponsorship professionals can't confidently value their assets - a trans…" at bounding box center [784, 342] width 1004 height 171
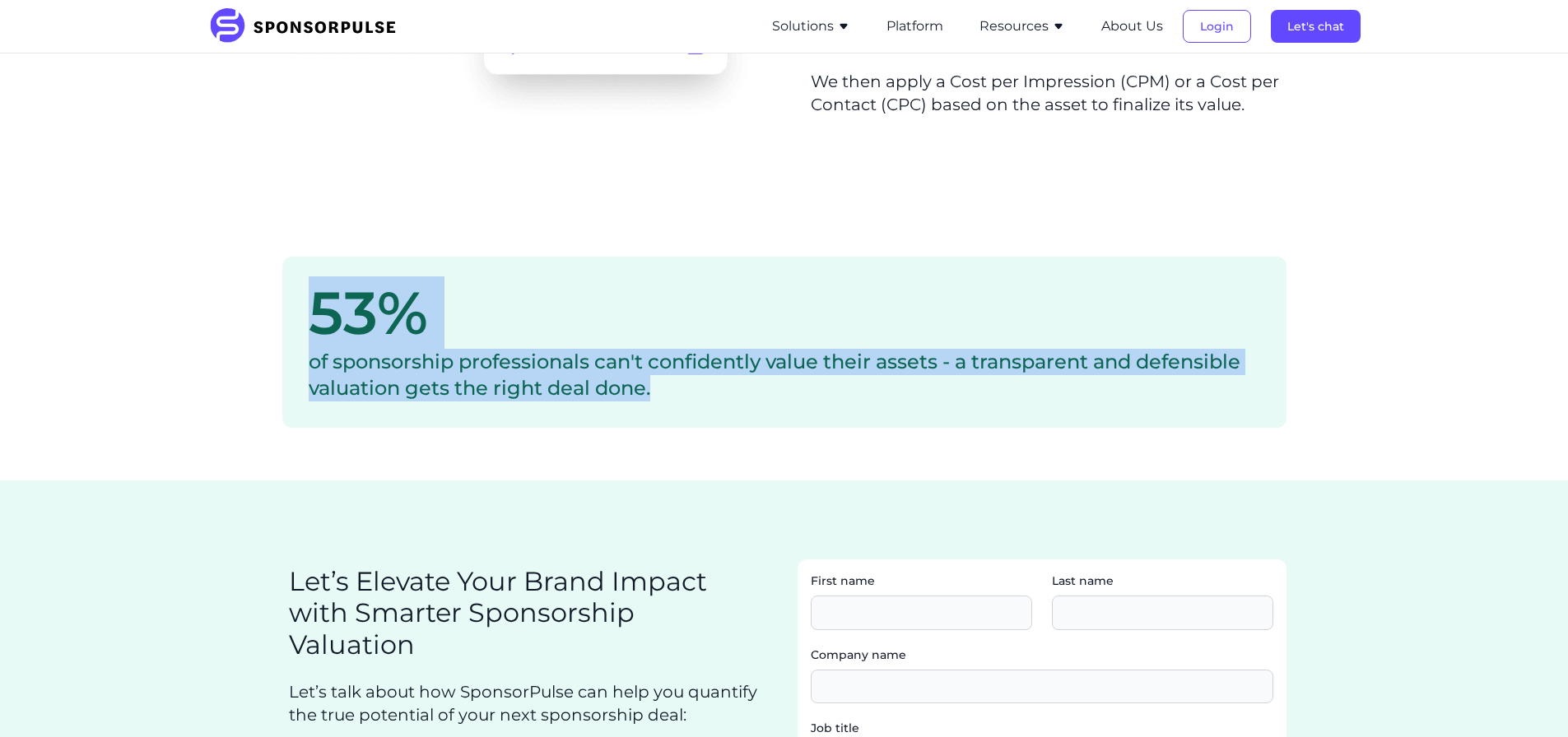
click at [295, 270] on div "53% of sponsorship professionals can't confidently value their assets - a trans…" at bounding box center [784, 342] width 1004 height 171
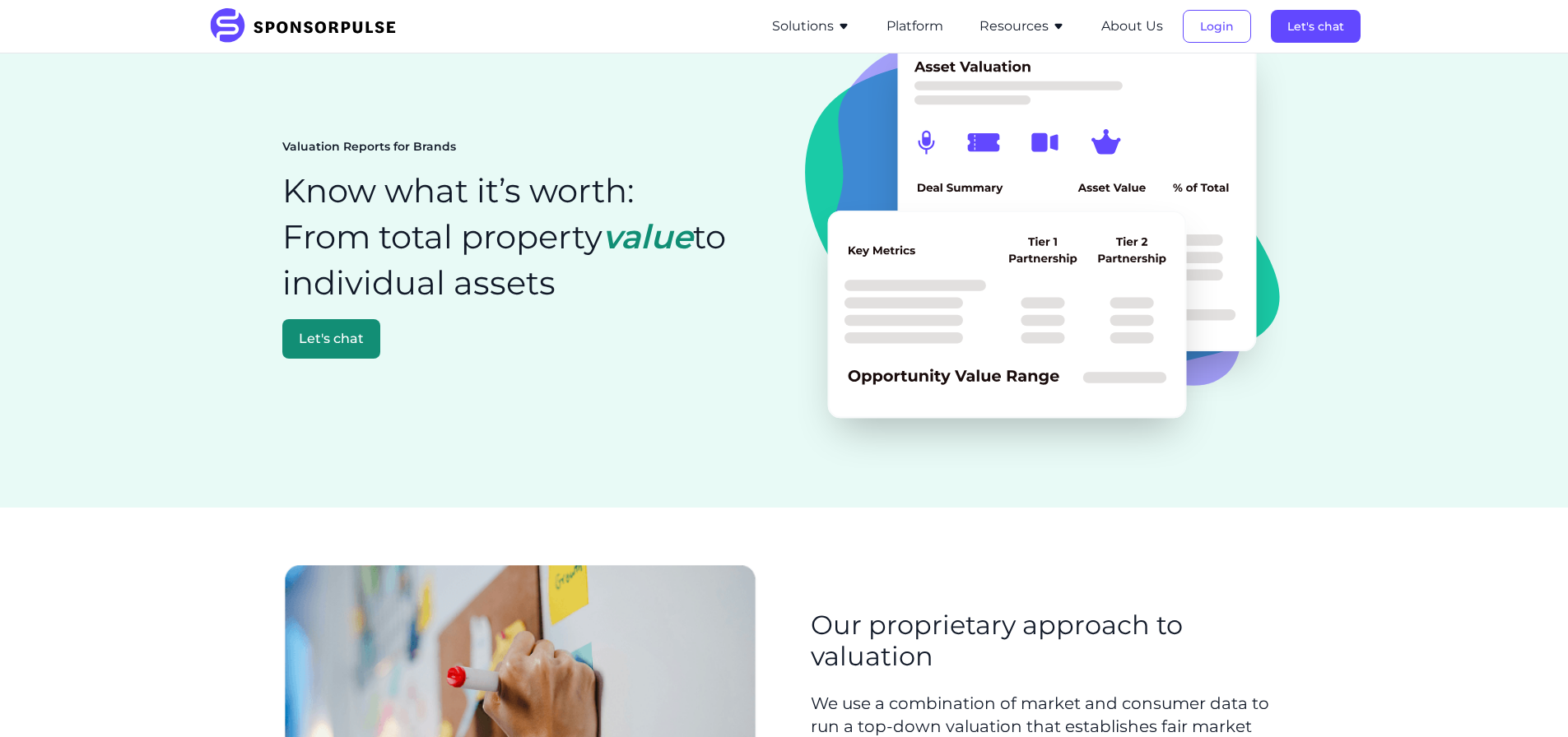
scroll to position [0, 0]
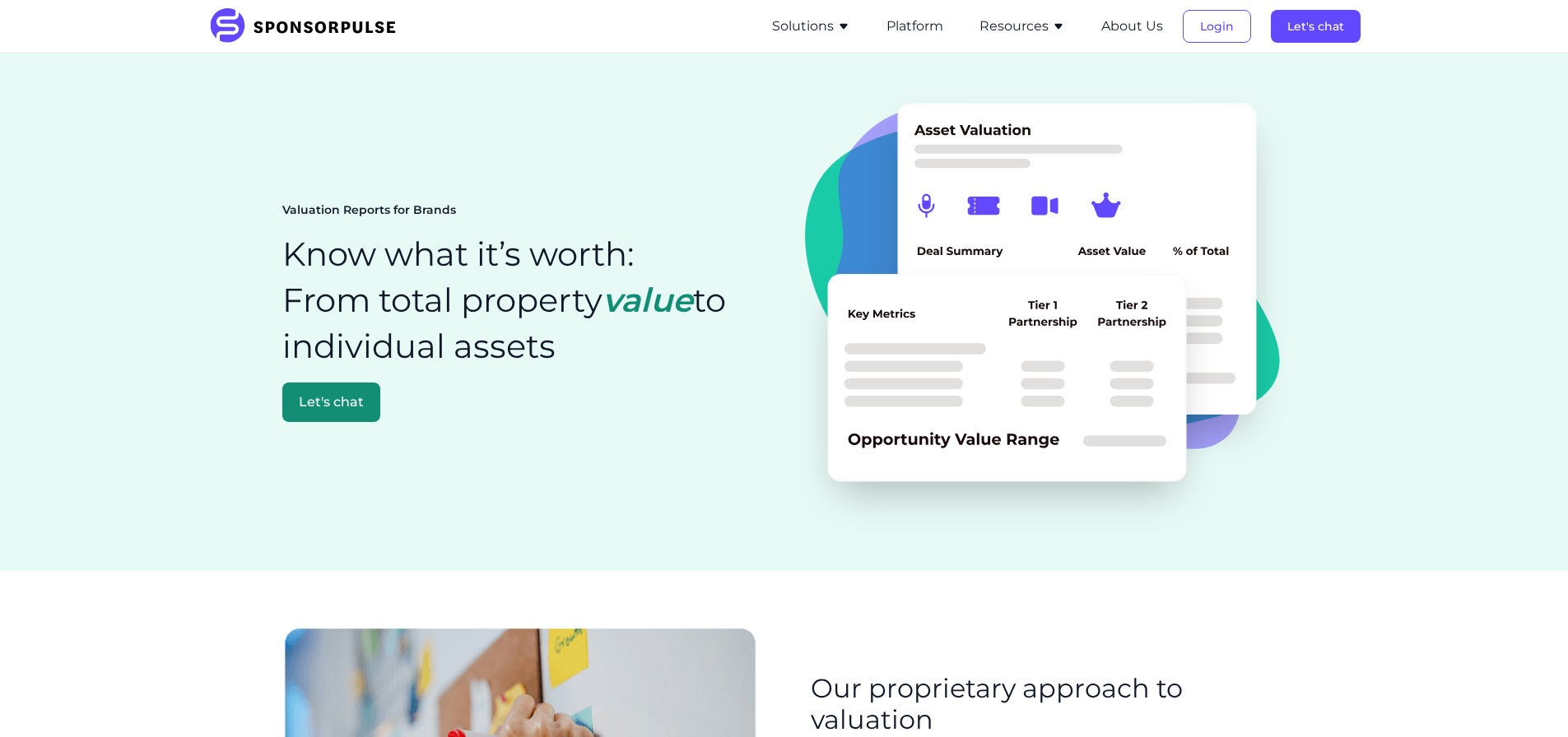
drag, startPoint x: 396, startPoint y: 207, endPoint x: 610, endPoint y: 345, distance: 254.6
click at [610, 345] on div "Valuation Reports for Brands Know what it’s worth: From total property value to…" at bounding box center [527, 312] width 489 height 220
click at [610, 345] on h1 "Know what it’s worth: From total property value to individual assets" at bounding box center [527, 300] width 489 height 138
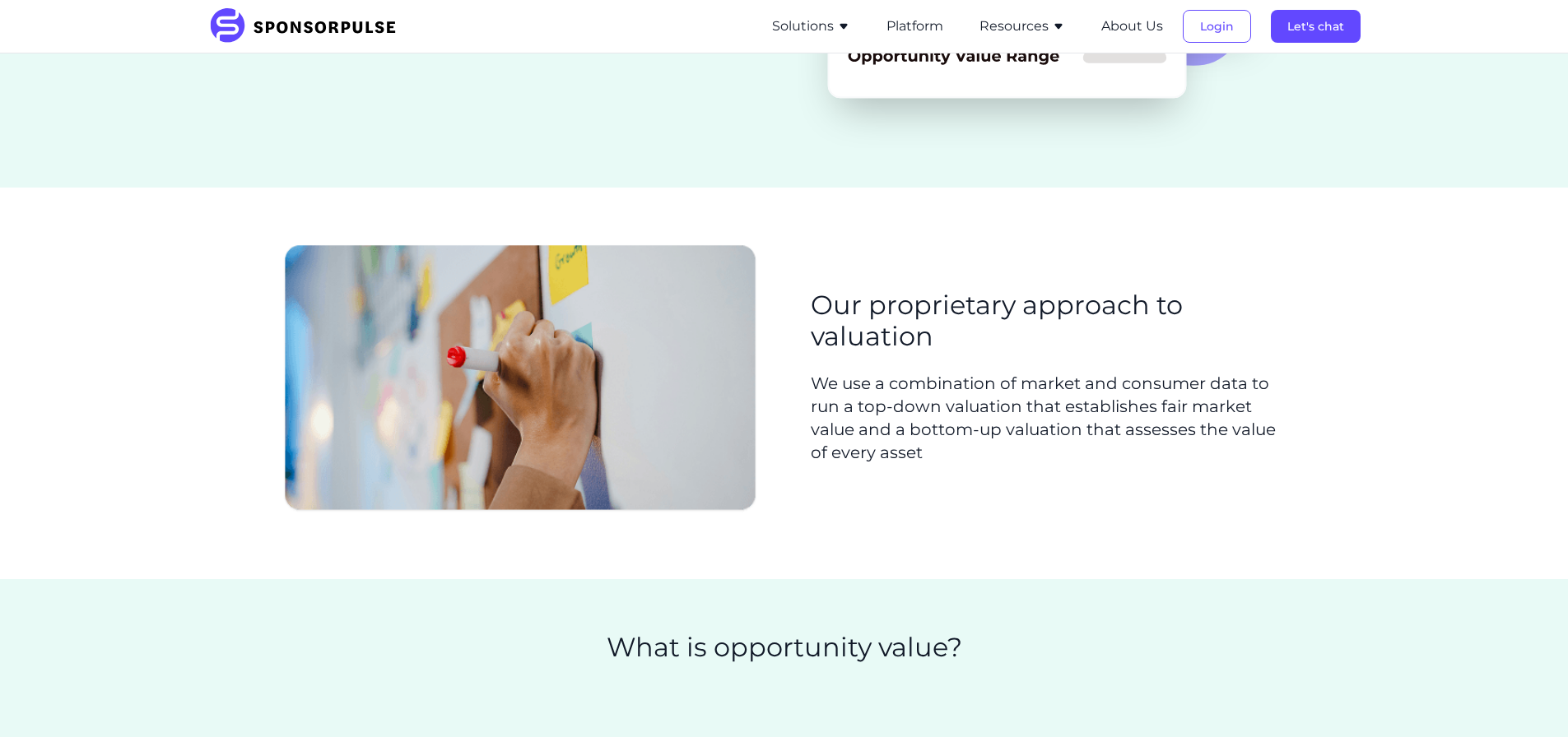
scroll to position [576, 0]
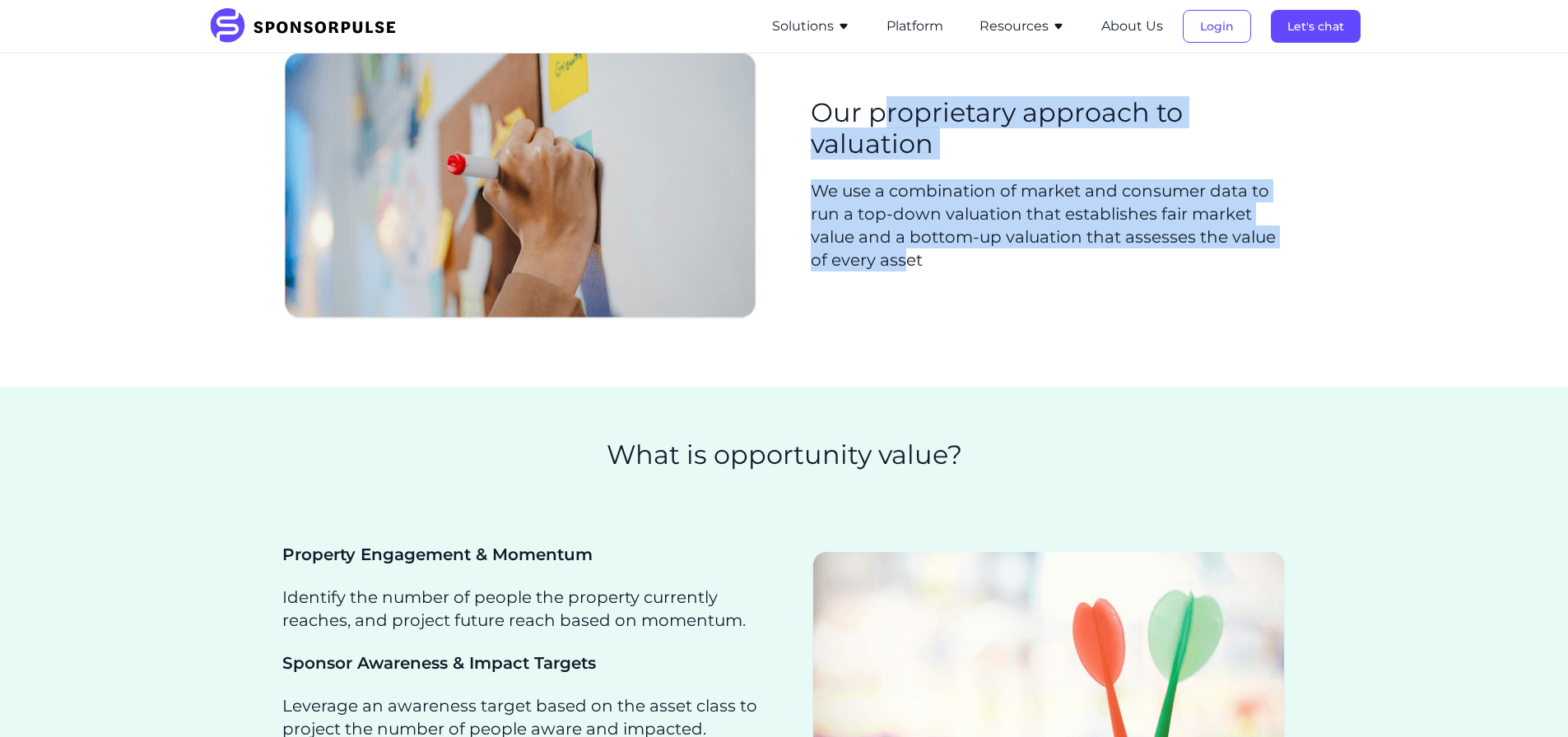
drag, startPoint x: 885, startPoint y: 81, endPoint x: 914, endPoint y: 286, distance: 207.0
click at [914, 286] on div "Our proprietary approach to valuation We use a combination of market and consum…" at bounding box center [784, 191] width 1004 height 287
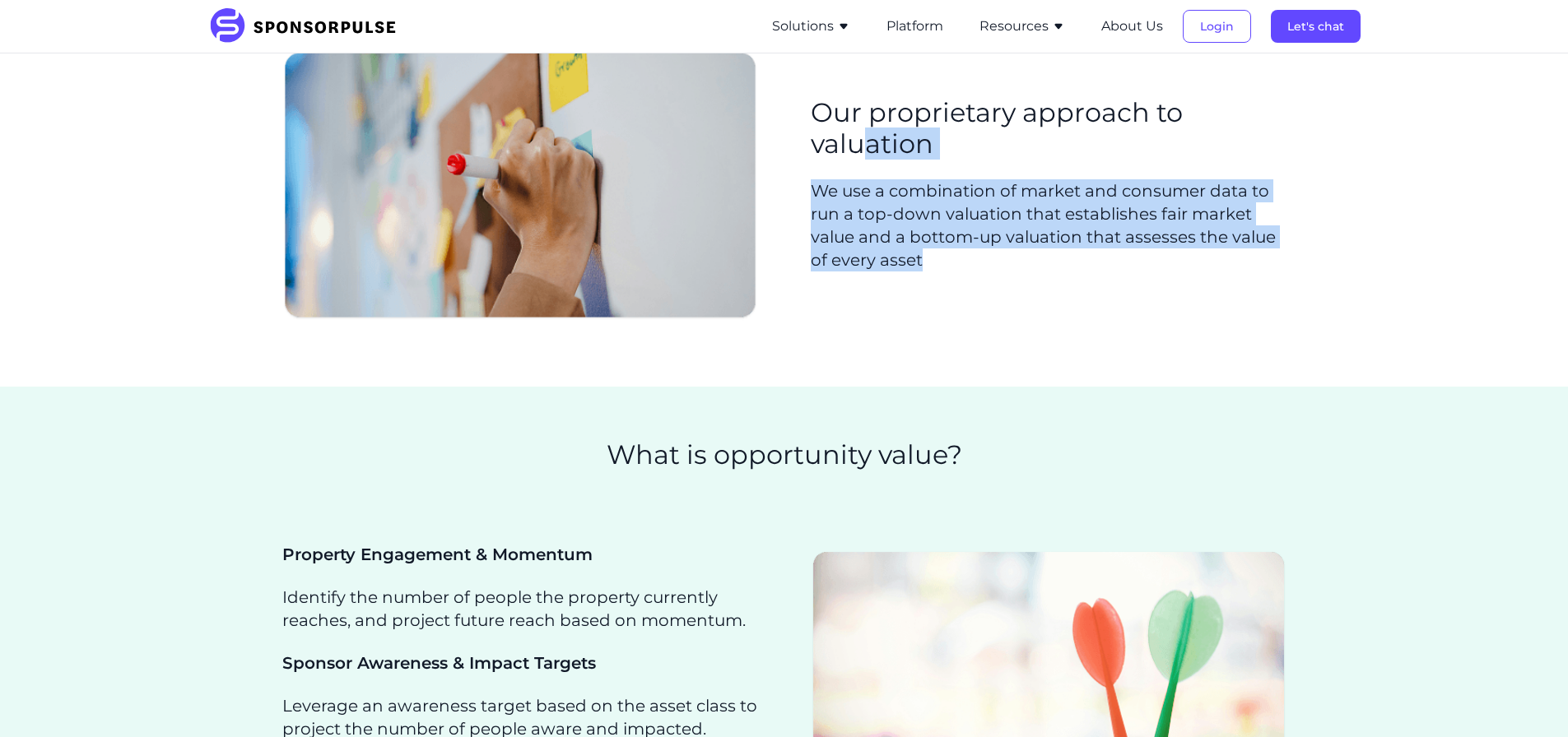
drag, startPoint x: 929, startPoint y: 283, endPoint x: 877, endPoint y: 137, distance: 155.0
click at [875, 136] on div "Our proprietary approach to valuation We use a combination of market and consum…" at bounding box center [1049, 191] width 475 height 189
click at [952, 304] on div "Our proprietary approach to valuation We use a combination of market and consum…" at bounding box center [784, 191] width 1004 height 287
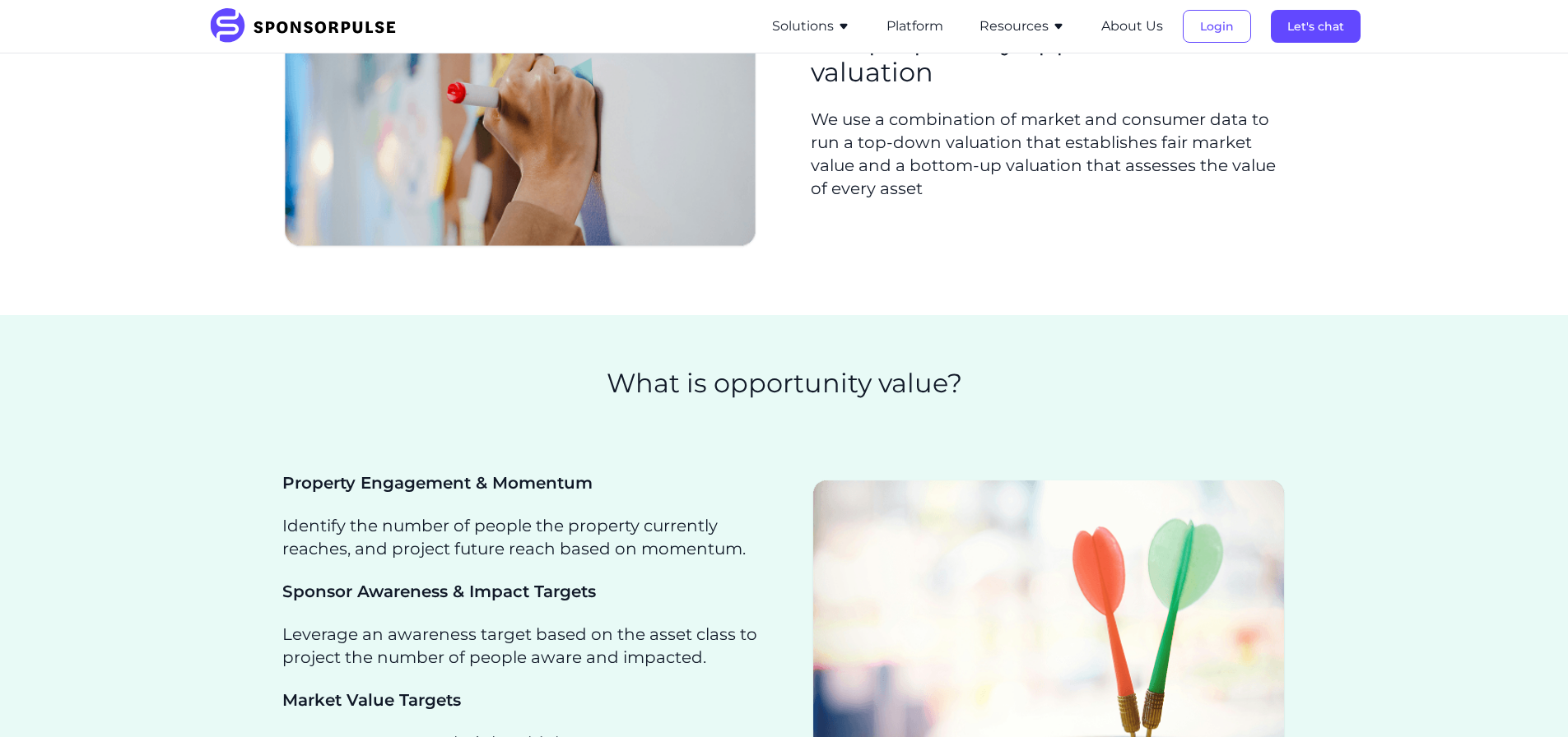
scroll to position [987, 0]
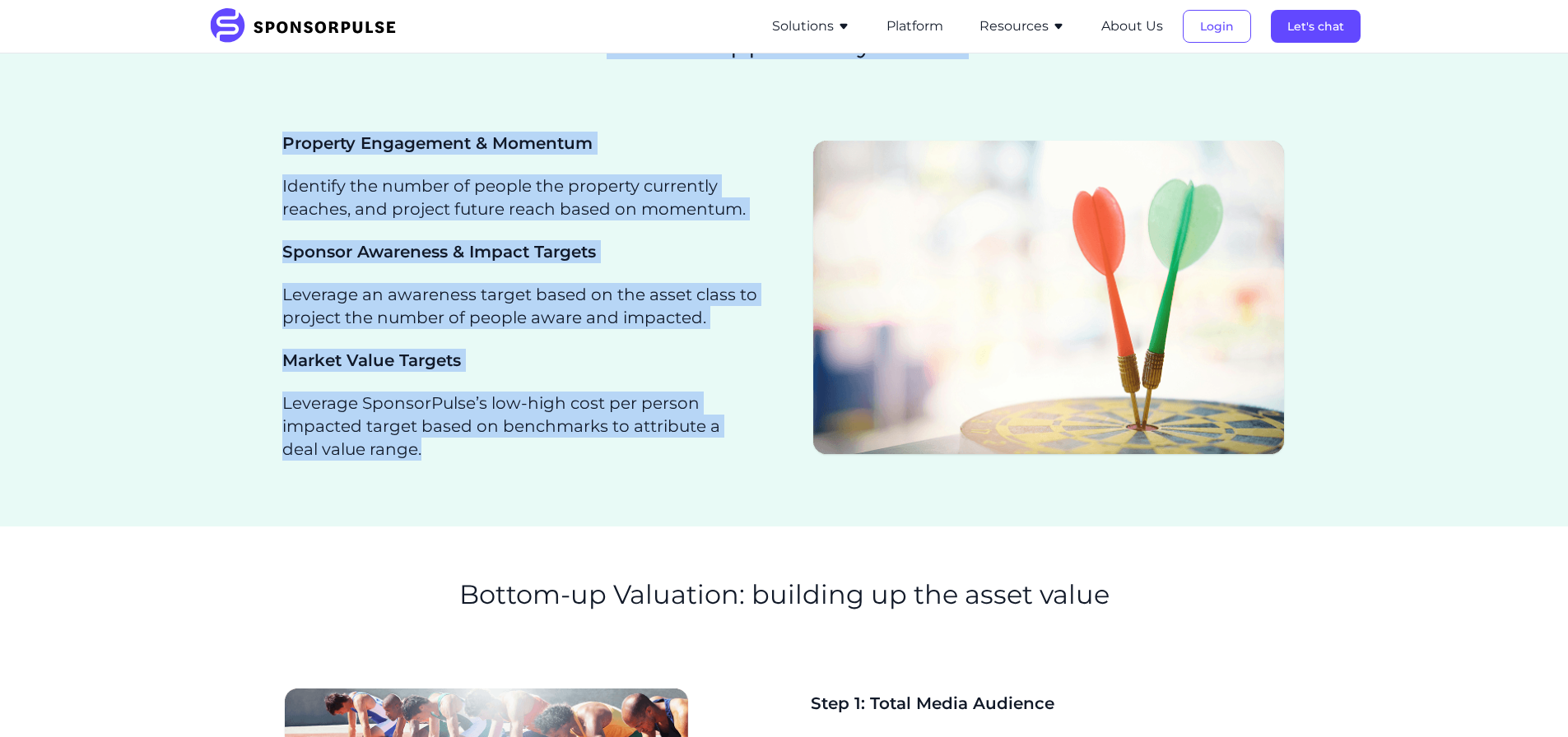
drag, startPoint x: 380, startPoint y: 116, endPoint x: 562, endPoint y: 485, distance: 411.4
click at [562, 485] on div "Valuation Reports for Brands Know what it’s worth: From total property value to…" at bounding box center [784, 500] width 1568 height 2869
click at [561, 482] on section "Property Engagement & Momentum Identify the number of people the property curre…" at bounding box center [784, 329] width 1568 height 395
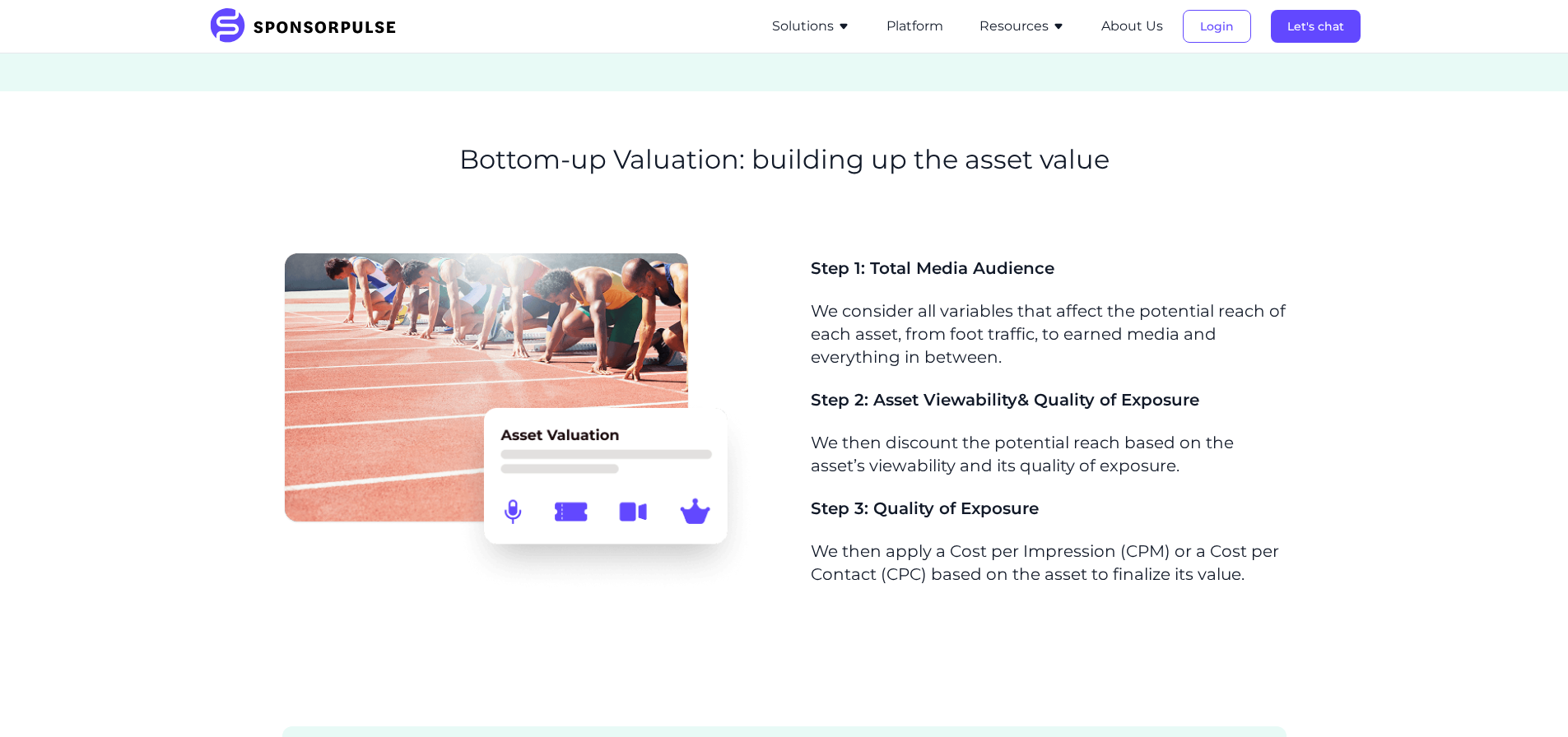
scroll to position [1481, 0]
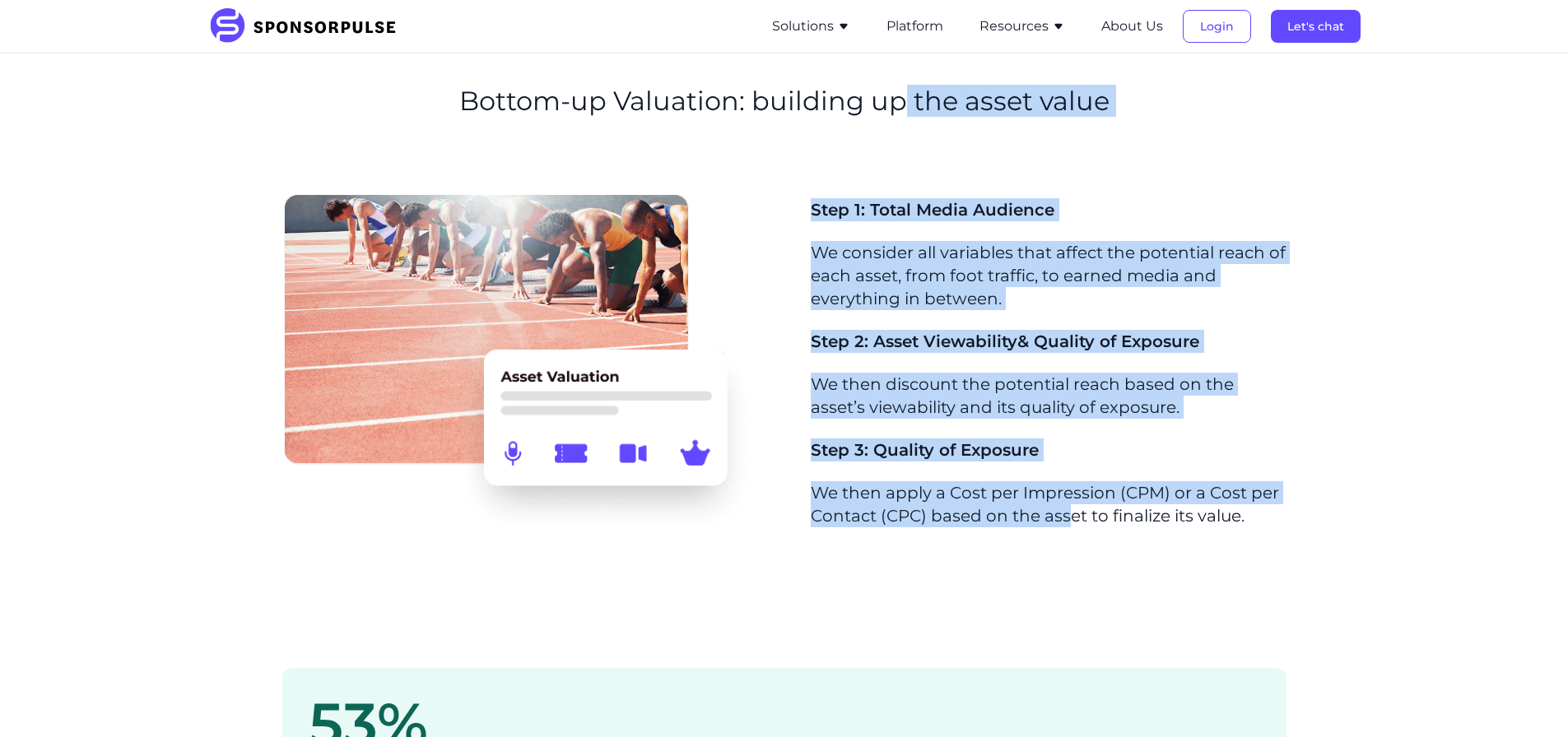
drag, startPoint x: 905, startPoint y: 185, endPoint x: 1075, endPoint y: 561, distance: 412.6
click at [1075, 561] on div "Valuation Reports for Brands Know what it’s worth: From total property value to…" at bounding box center [784, 7] width 1568 height 2869
click at [1075, 561] on section "Step 1: Total Media Audience We consider all variables that affect the potentia…" at bounding box center [784, 397] width 1568 height 412
drag, startPoint x: 1295, startPoint y: 548, endPoint x: 808, endPoint y: 175, distance: 613.4
click at [808, 175] on div "Valuation Reports for Brands Know what it’s worth: From total property value to…" at bounding box center [784, 7] width 1568 height 2869
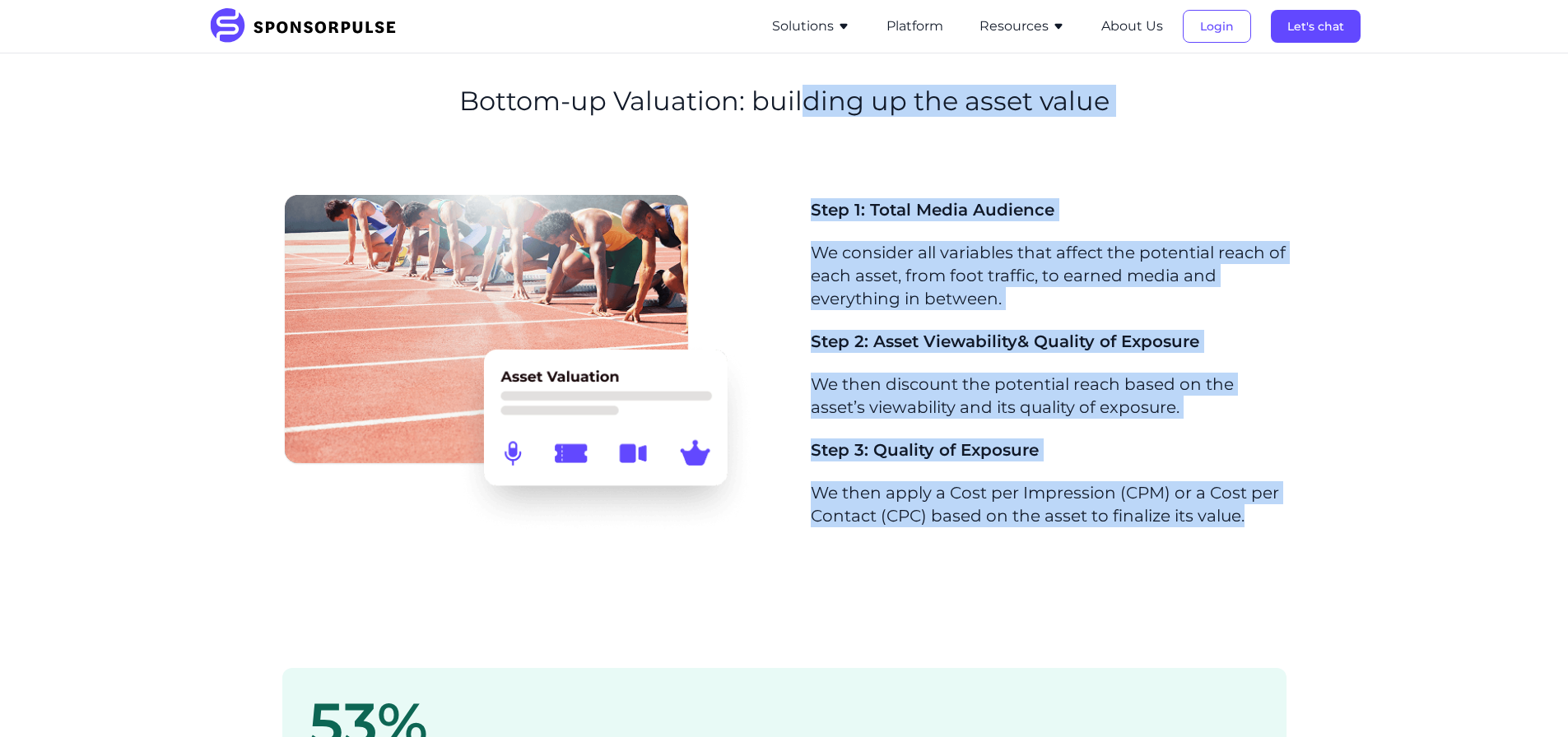
click at [808, 175] on section "Bottom-up Valuation: building up the asset value" at bounding box center [784, 111] width 1568 height 157
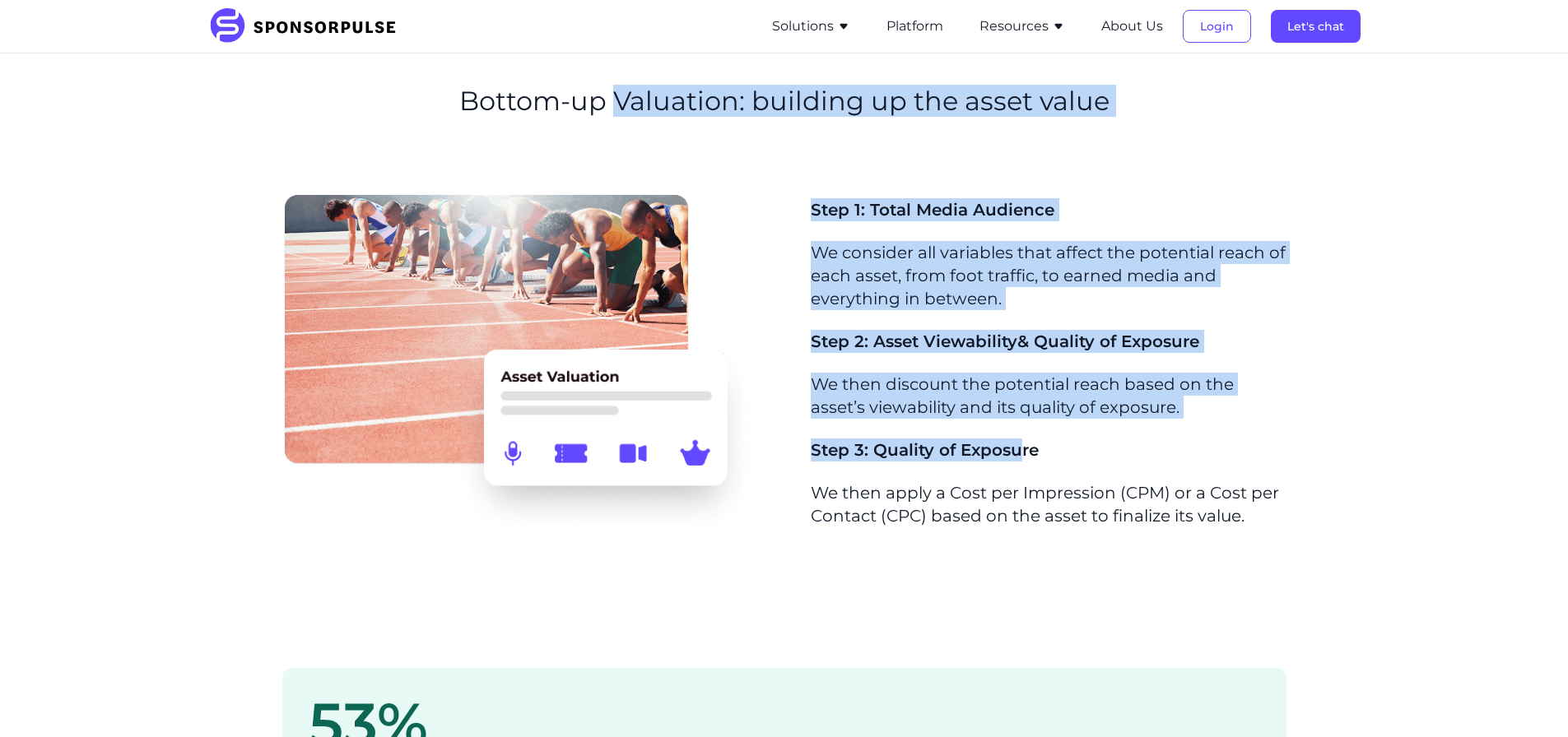
drag, startPoint x: 619, startPoint y: 98, endPoint x: 1025, endPoint y: 487, distance: 562.3
click at [1025, 488] on div "Valuation Reports for Brands Know what it’s worth: From total property value to…" at bounding box center [784, 7] width 1568 height 2869
click at [1025, 485] on p "We then apply a Cost per Impression (CPM) or a Cost per Contact (CPC) based on …" at bounding box center [1049, 504] width 475 height 46
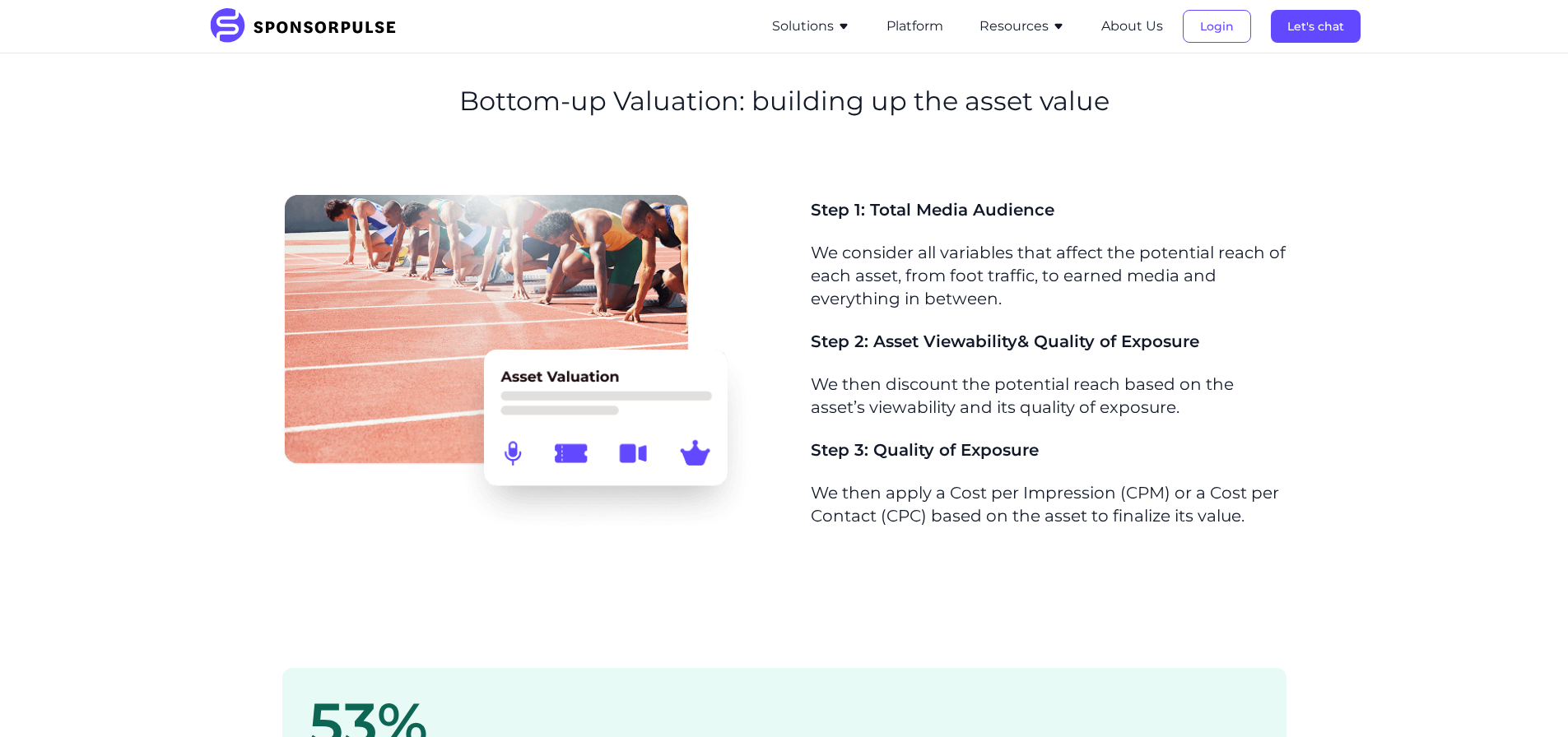
click at [1010, 518] on p "We then apply a Cost per Impression (CPM) or a Cost per Contact (CPC) based on …" at bounding box center [1049, 504] width 475 height 46
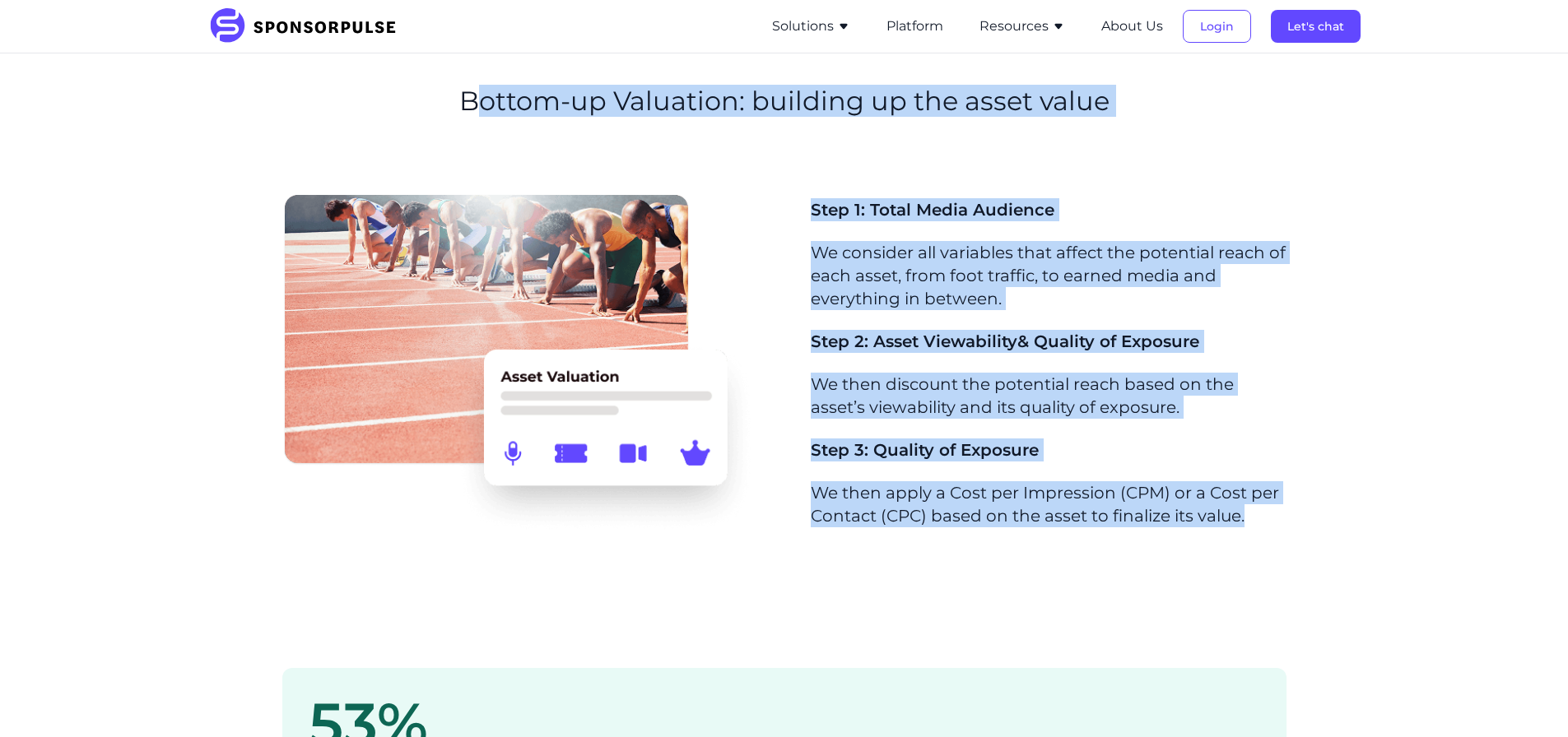
drag, startPoint x: 1333, startPoint y: 546, endPoint x: 480, endPoint y: 96, distance: 964.4
click at [480, 96] on div "Valuation Reports for Brands Know what it’s worth: From total property value to…" at bounding box center [784, 7] width 1568 height 2869
click at [480, 96] on h2 "Bottom-up Valuation: building up the asset value" at bounding box center [784, 101] width 650 height 31
drag, startPoint x: 476, startPoint y: 96, endPoint x: 1324, endPoint y: 552, distance: 962.8
click at [1324, 552] on div "Valuation Reports for Brands Know what it’s worth: From total property value to…" at bounding box center [784, 7] width 1568 height 2869
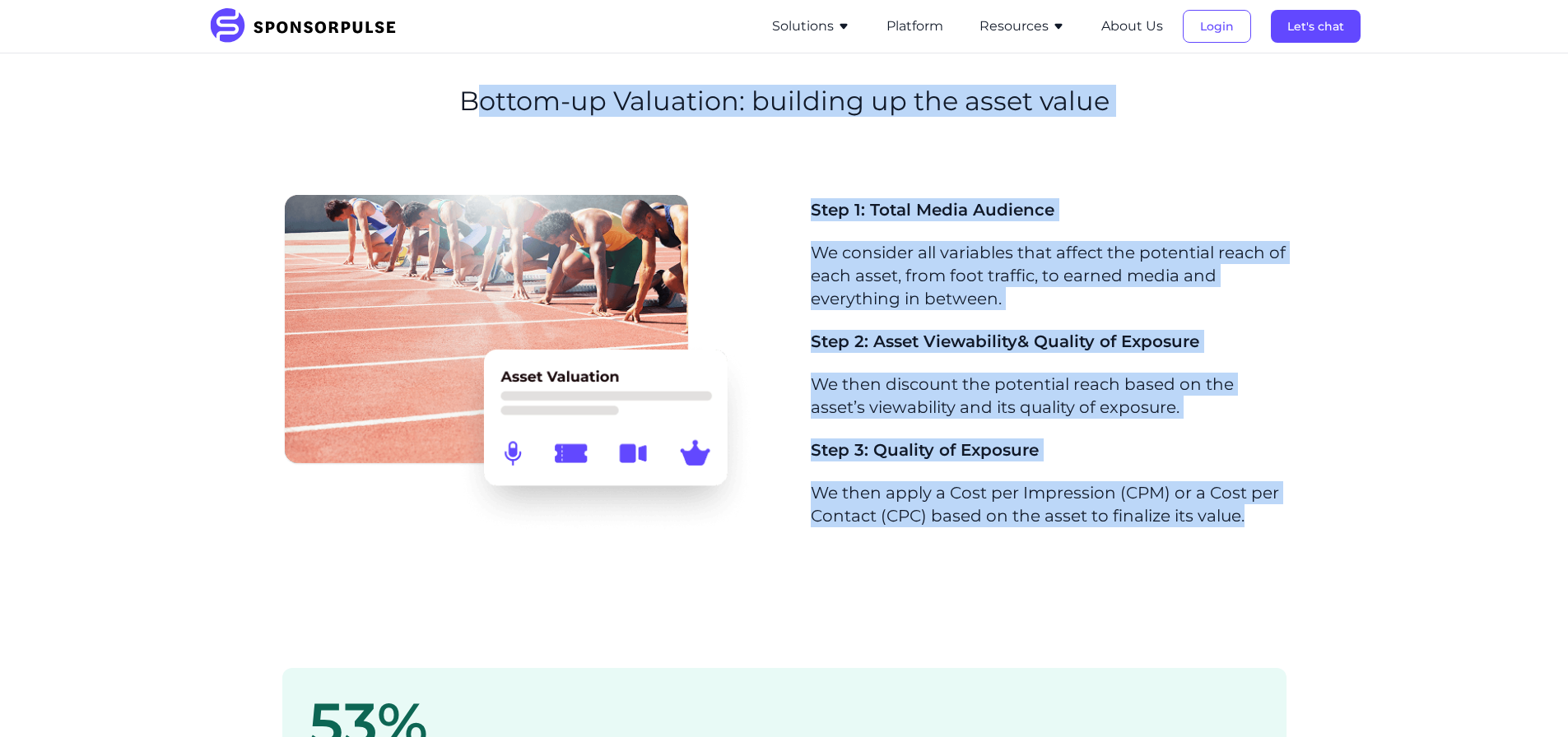
click at [1324, 552] on section "Step 1: Total Media Audience We consider all variables that affect the potentia…" at bounding box center [784, 397] width 1568 height 412
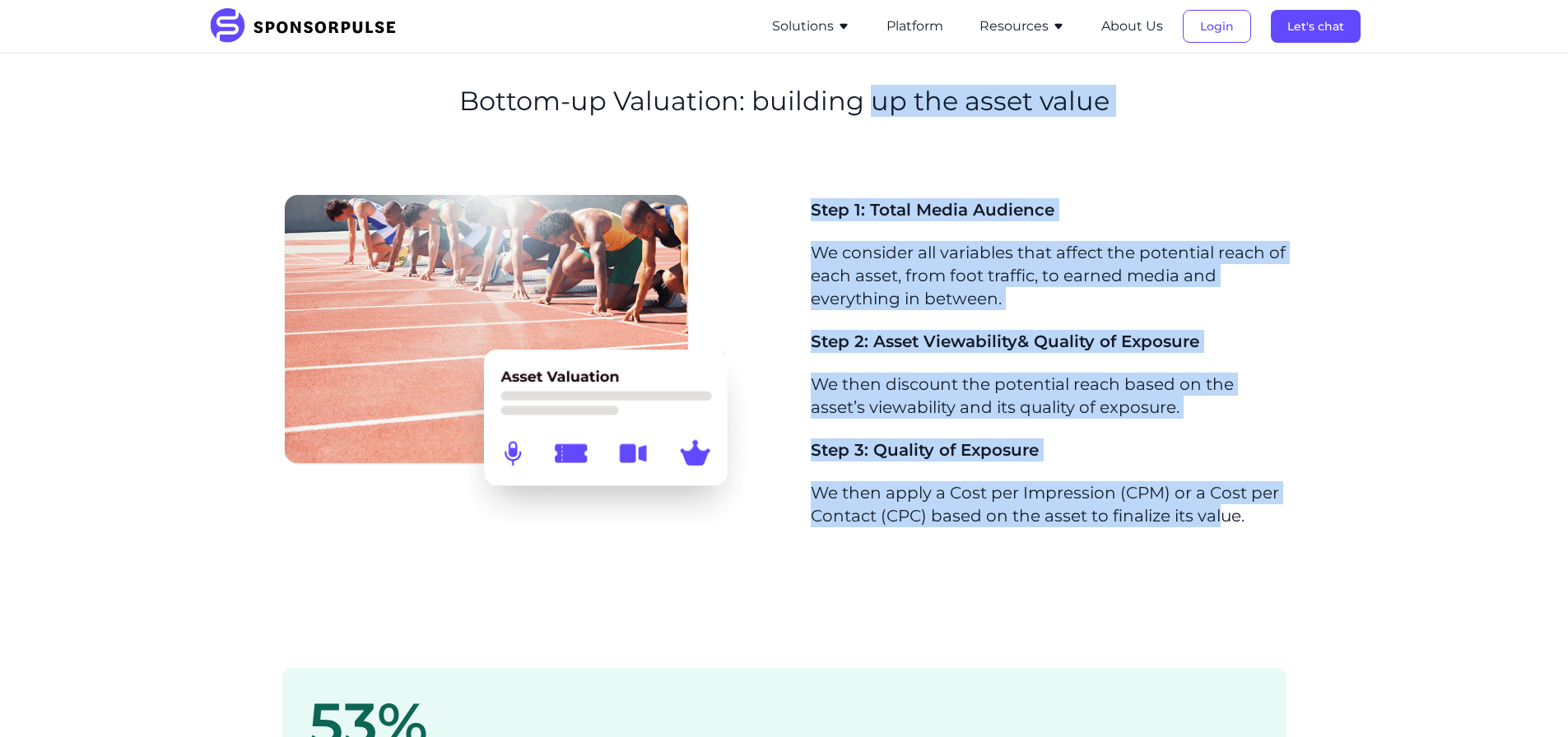
drag, startPoint x: 876, startPoint y: 163, endPoint x: 1229, endPoint y: 579, distance: 545.6
click at [1229, 579] on div "Valuation Reports for Brands Know what it’s worth: From total property value to…" at bounding box center [784, 7] width 1568 height 2869
click at [1229, 579] on section "Step 1: Total Media Audience We consider all variables that affect the potentia…" at bounding box center [784, 397] width 1568 height 412
drag, startPoint x: 1277, startPoint y: 578, endPoint x: 750, endPoint y: 79, distance: 725.8
click at [750, 79] on div "Valuation Reports for Brands Know what it’s worth: From total property value to…" at bounding box center [784, 7] width 1568 height 2869
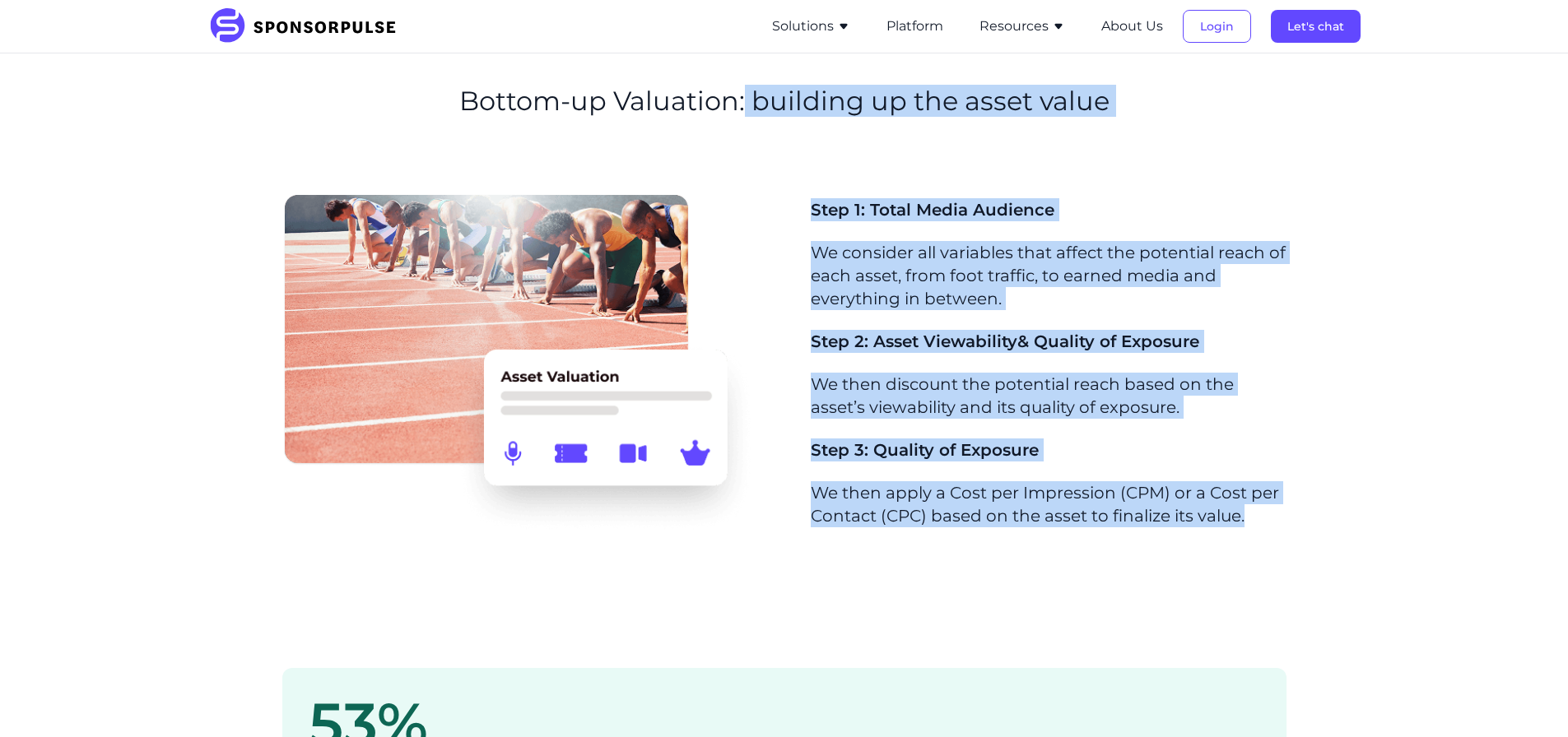
click at [750, 79] on section "Bottom-up Valuation: building up the asset value" at bounding box center [784, 111] width 1568 height 157
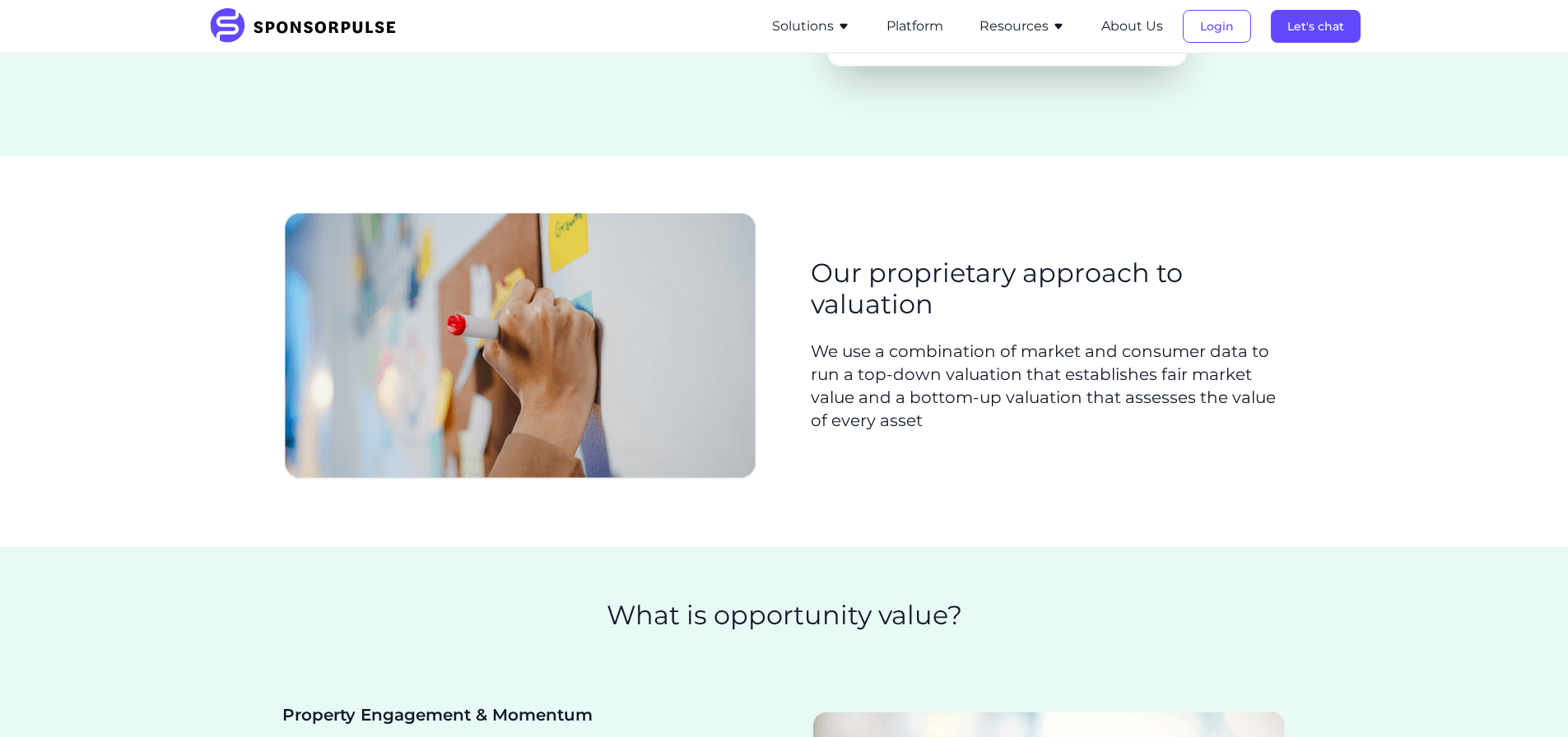
scroll to position [412, 0]
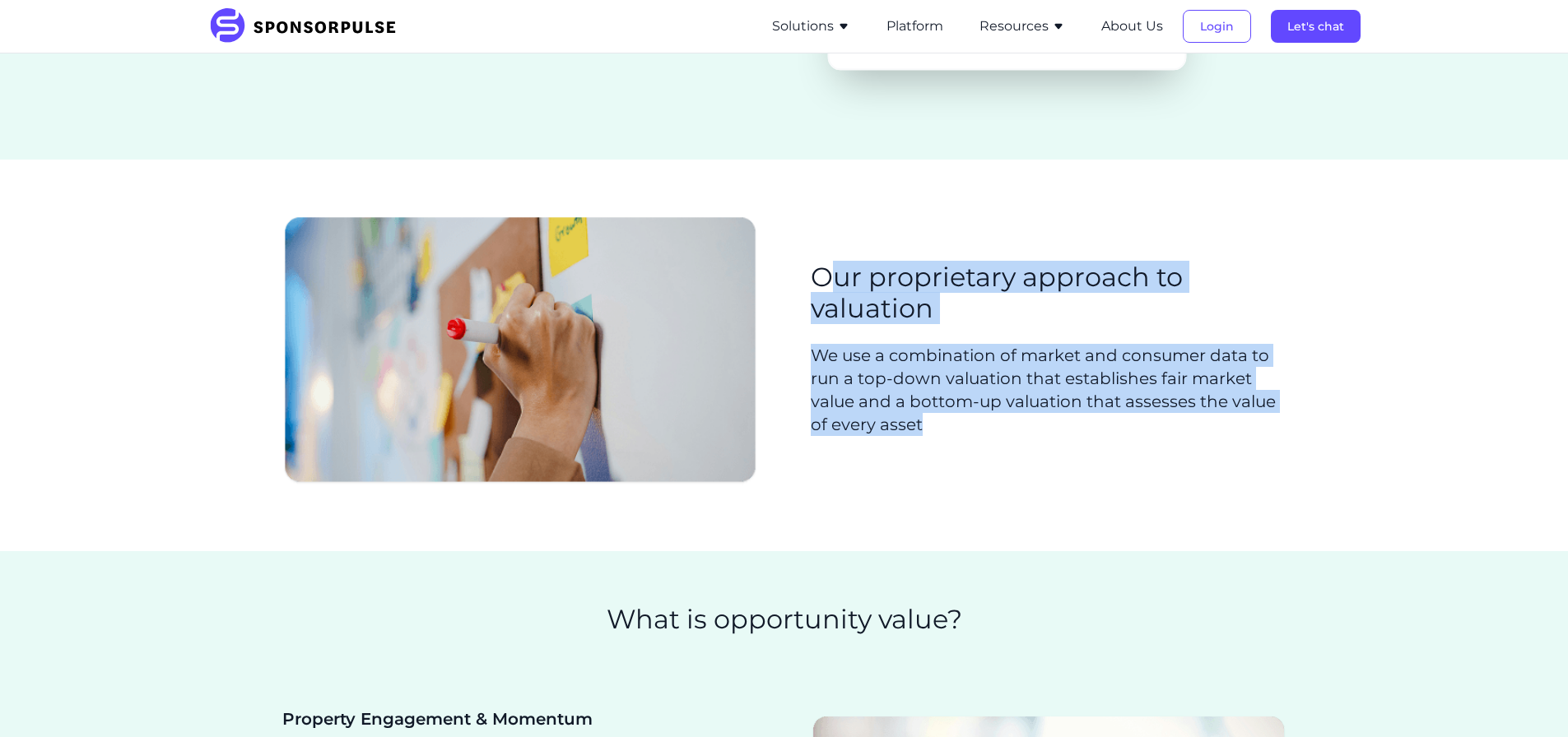
drag, startPoint x: 842, startPoint y: 209, endPoint x: 1021, endPoint y: 456, distance: 305.0
click at [1021, 456] on section "Our proprietary approach to valuation We use a combination of market and consum…" at bounding box center [784, 355] width 1568 height 392
click at [1021, 456] on div "Our proprietary approach to valuation We use a combination of market and consum…" at bounding box center [784, 355] width 1004 height 287
drag, startPoint x: 863, startPoint y: 255, endPoint x: 1024, endPoint y: 477, distance: 274.2
click at [1024, 477] on div "Our proprietary approach to valuation We use a combination of market and consum…" at bounding box center [784, 355] width 1004 height 287
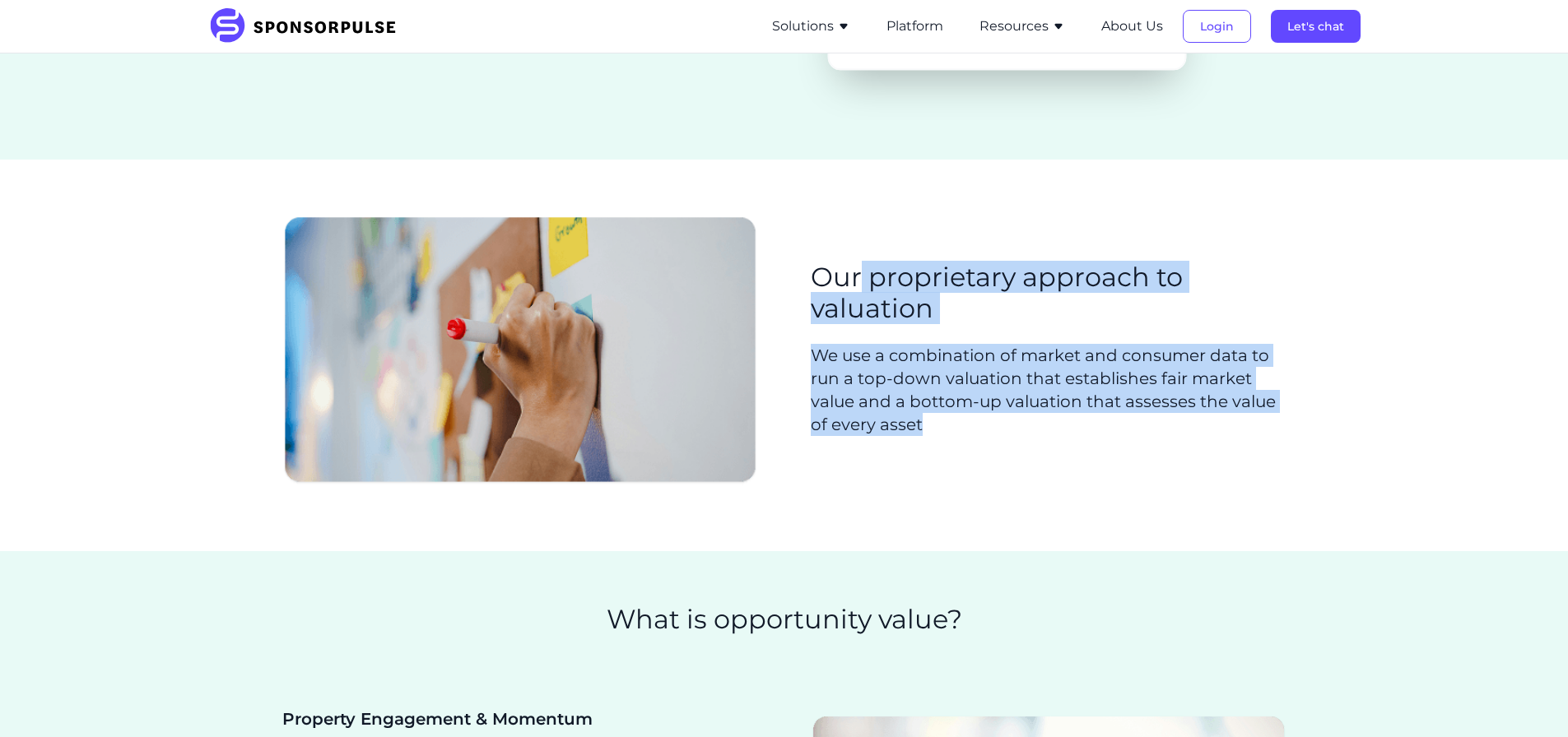
click at [1024, 477] on div "Our proprietary approach to valuation We use a combination of market and consum…" at bounding box center [784, 355] width 1004 height 287
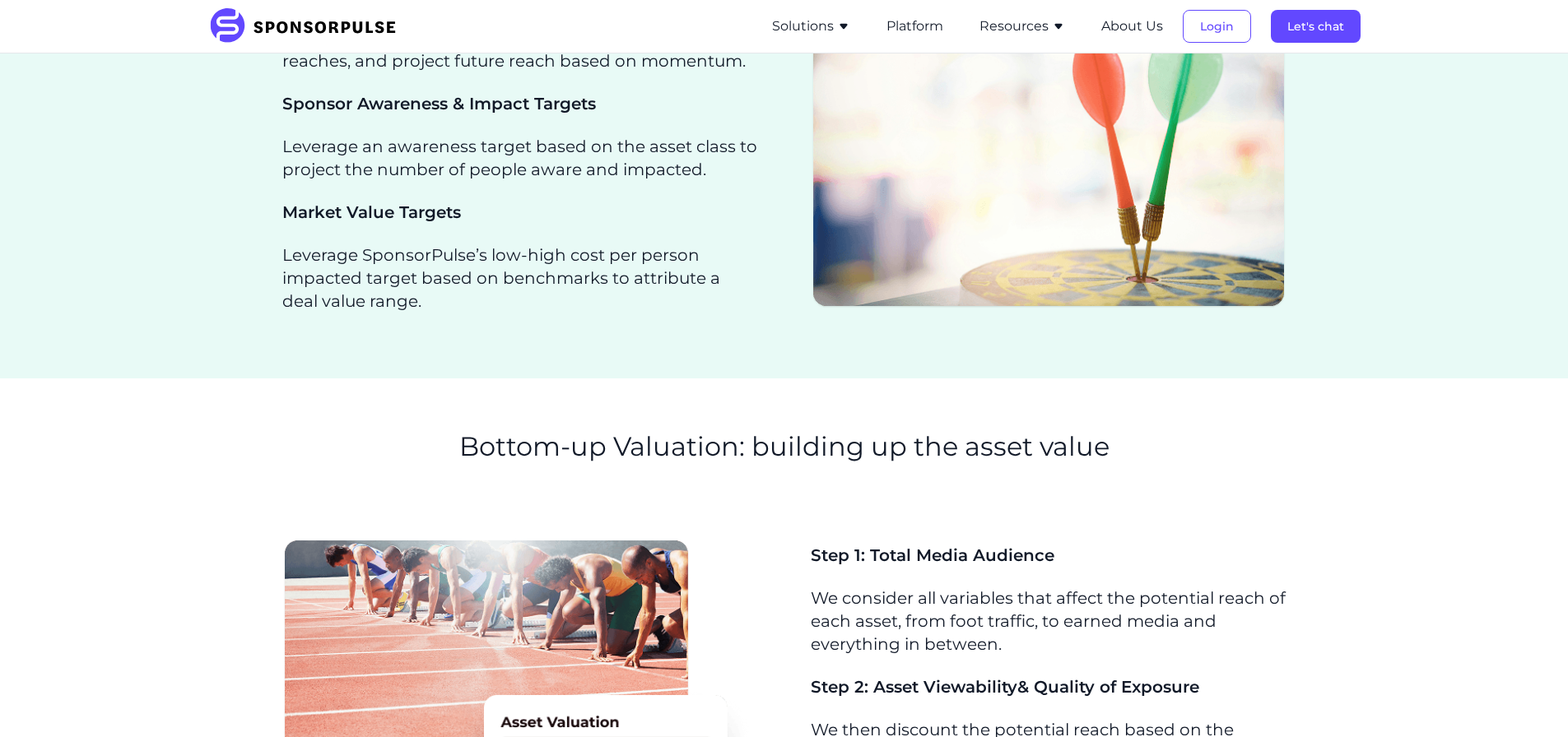
scroll to position [879, 0]
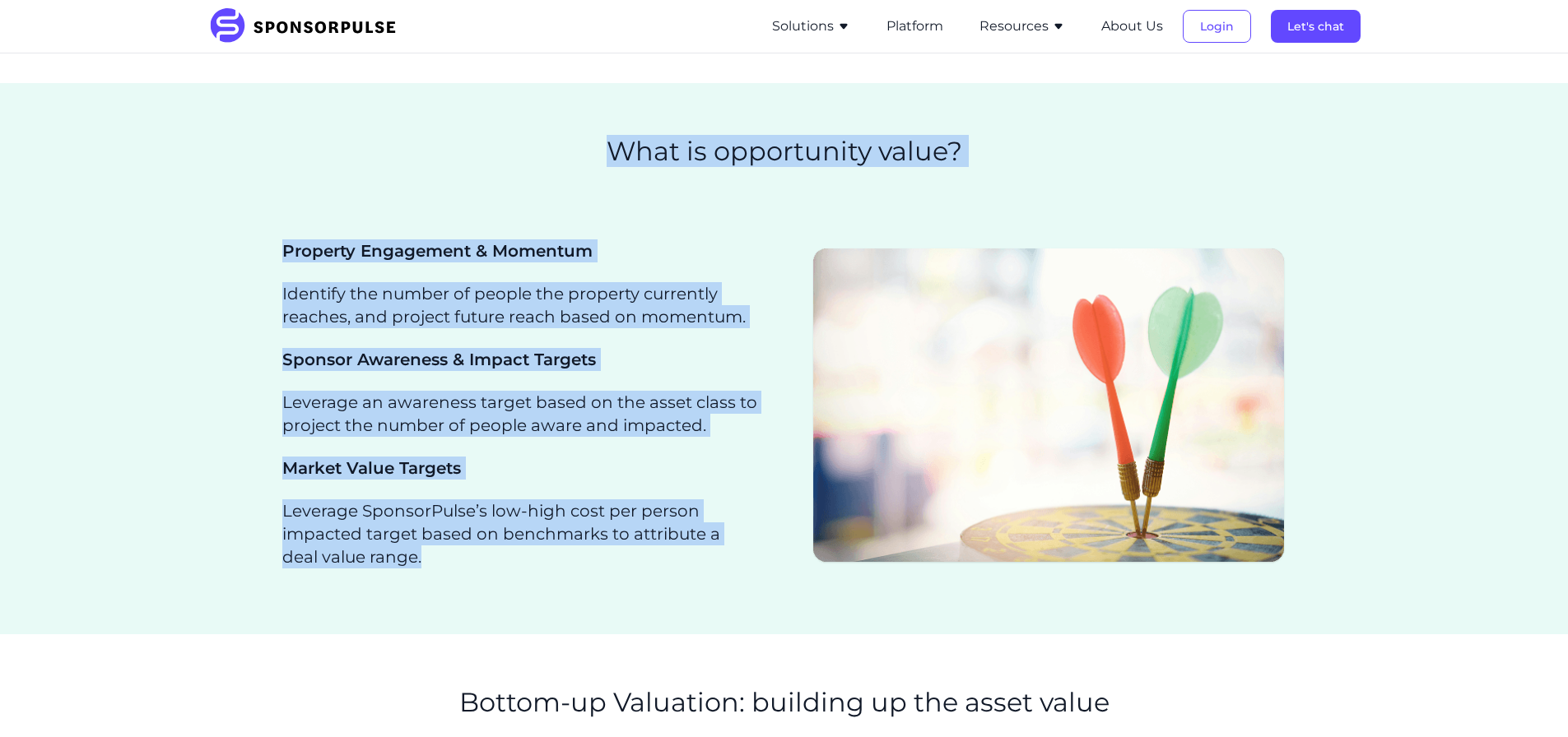
drag, startPoint x: 478, startPoint y: 212, endPoint x: 643, endPoint y: 565, distance: 389.7
click at [643, 565] on div "Valuation Reports for Brands Know what it’s worth: From total property value to…" at bounding box center [784, 608] width 1568 height 2869
click at [643, 565] on p "Leverage SponsorPulse’s low-high cost per person impacted target based on bench…" at bounding box center [520, 533] width 475 height 69
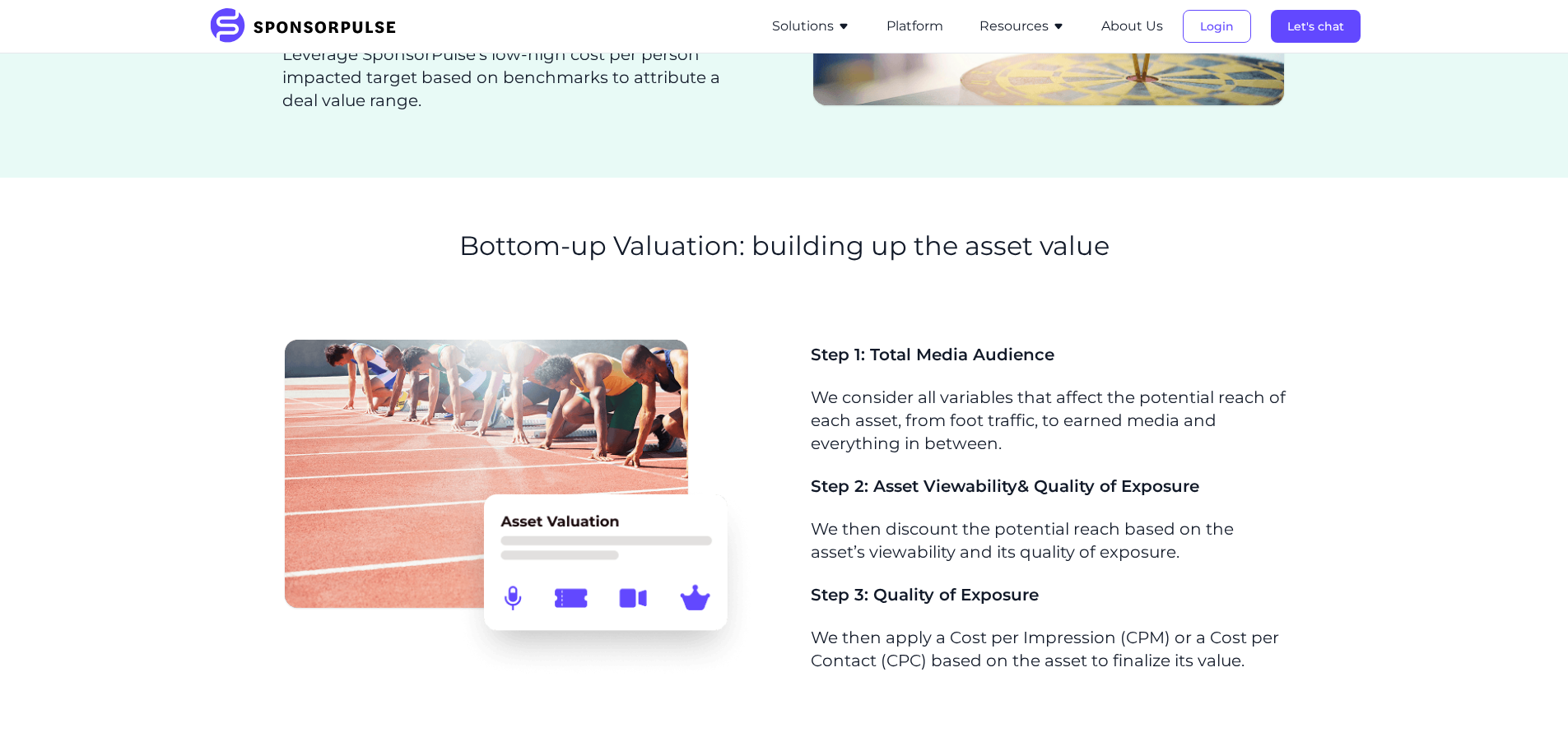
scroll to position [1317, 0]
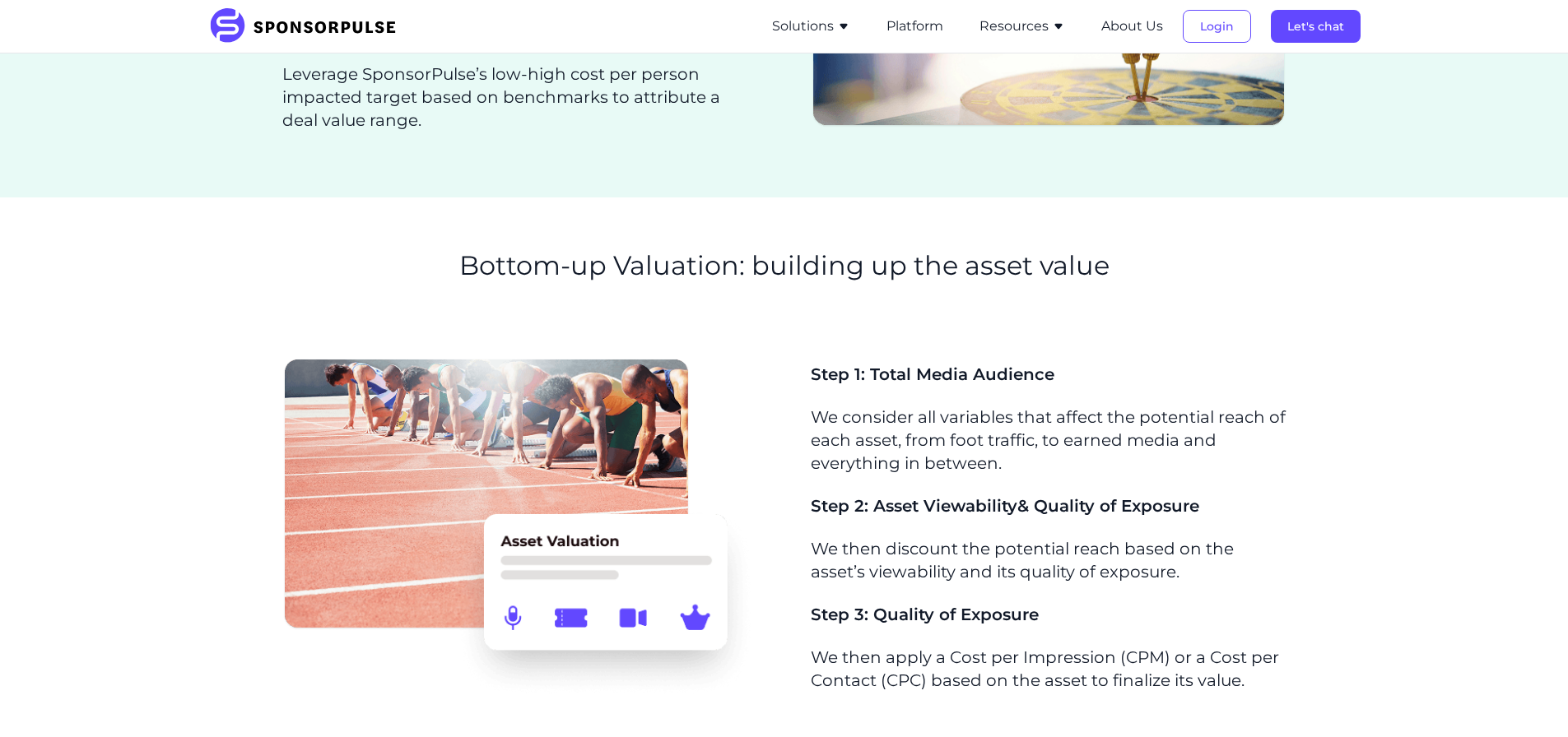
click at [1030, 33] on button "Resources" at bounding box center [1022, 26] width 85 height 20
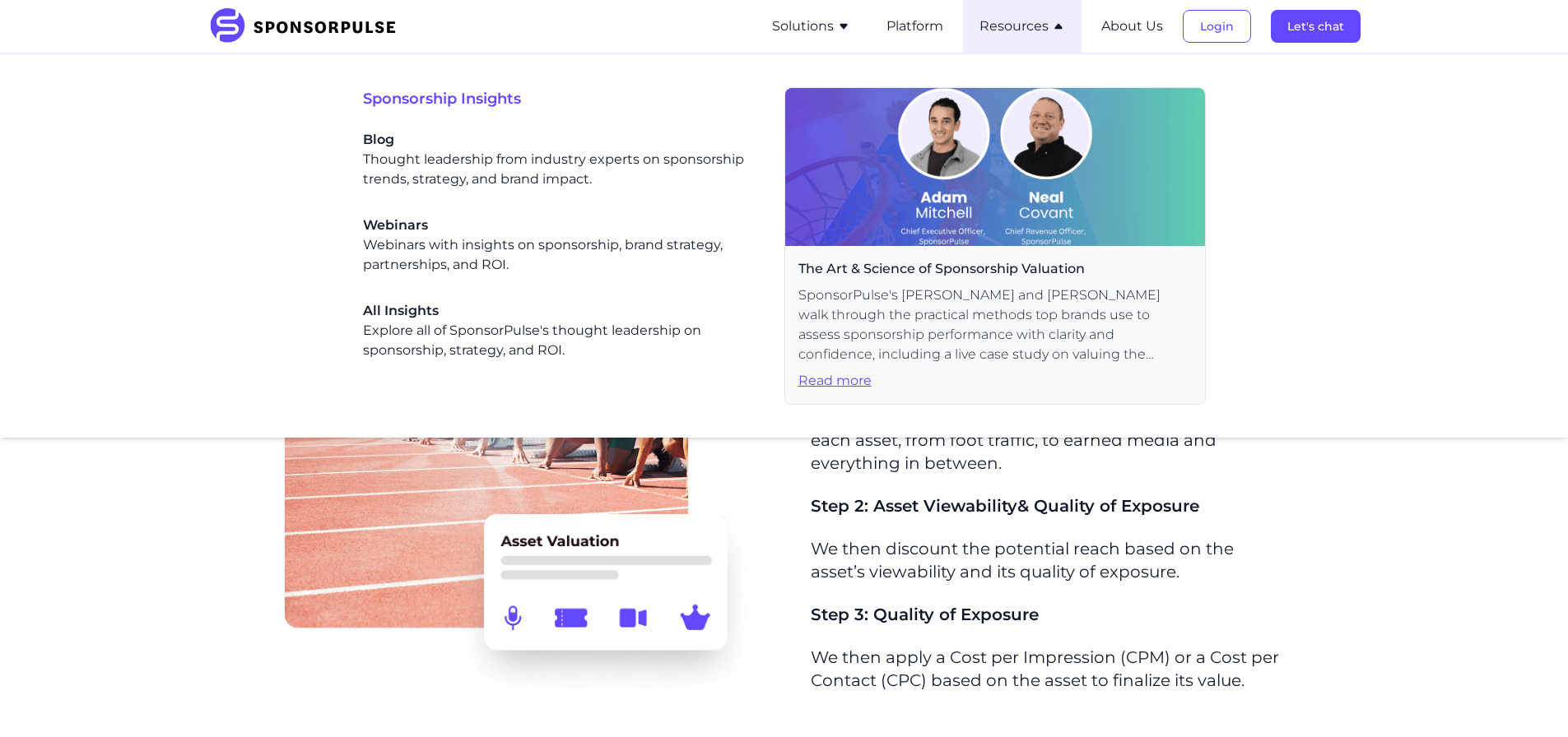
click at [1040, 33] on button "Resources" at bounding box center [1022, 26] width 85 height 20
